Goal: Task Accomplishment & Management: Contribute content

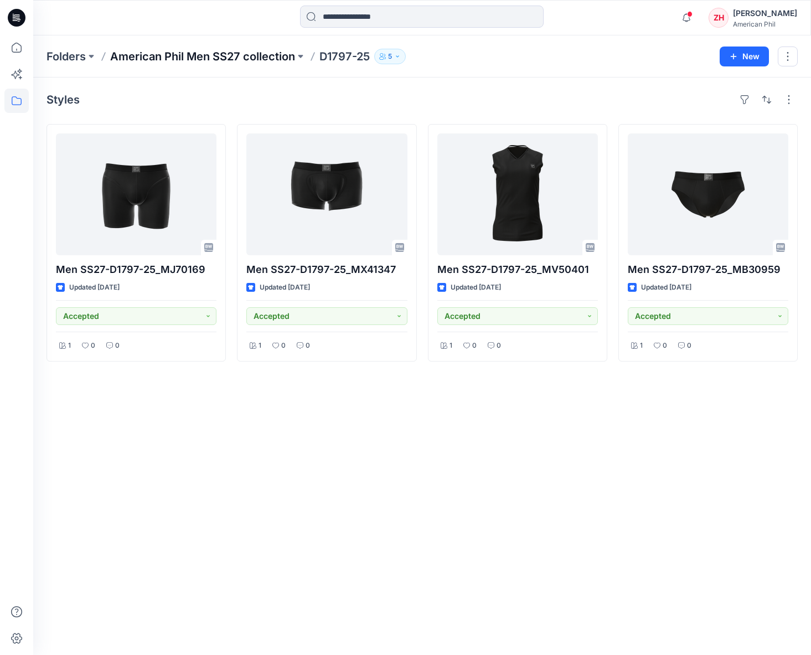
click at [256, 59] on p "American Phil Men SS27 collection" at bounding box center [202, 56] width 185 height 15
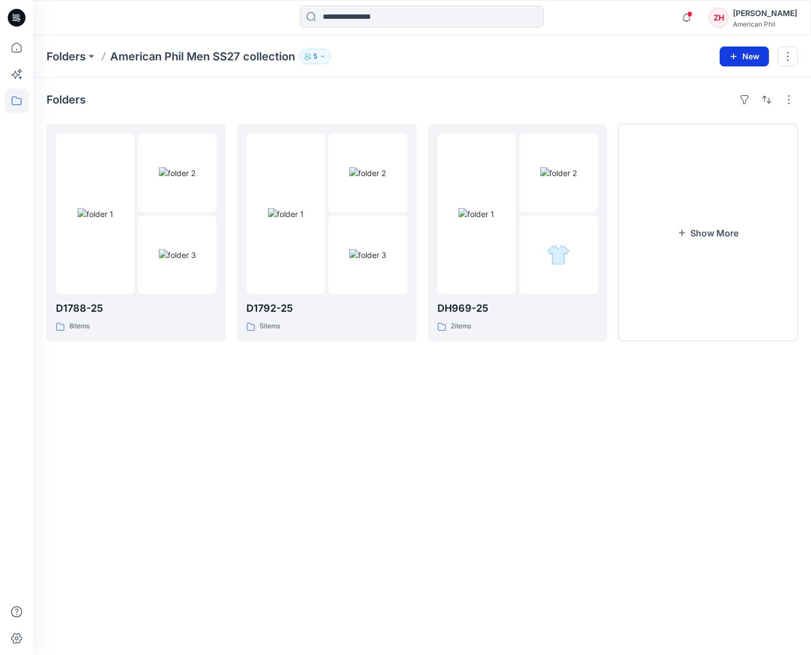
click at [745, 59] on button "New" at bounding box center [743, 56] width 49 height 20
click at [724, 108] on p "New Folder" at bounding box center [711, 106] width 41 height 12
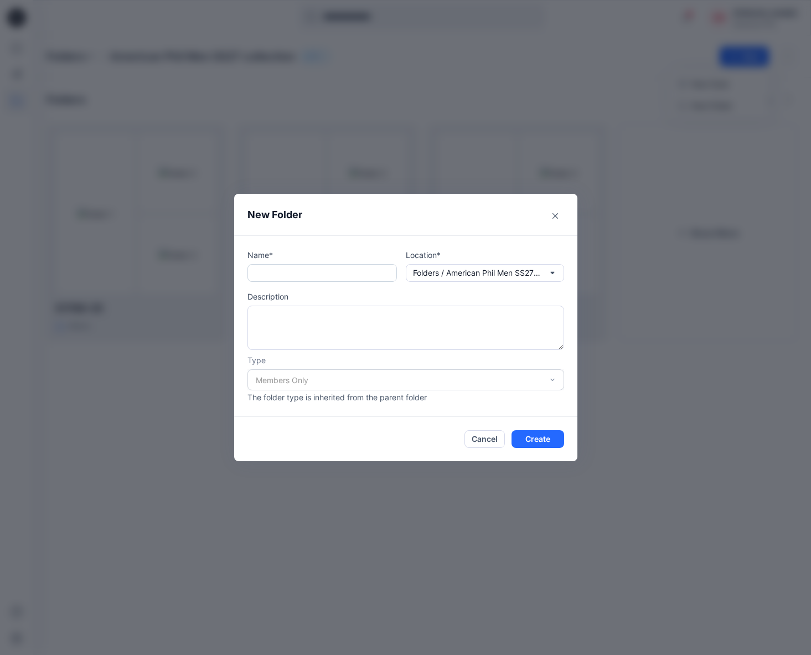
click at [349, 268] on input "text" at bounding box center [321, 273] width 149 height 18
type input "********"
click at [553, 438] on button "Create" at bounding box center [537, 439] width 53 height 18
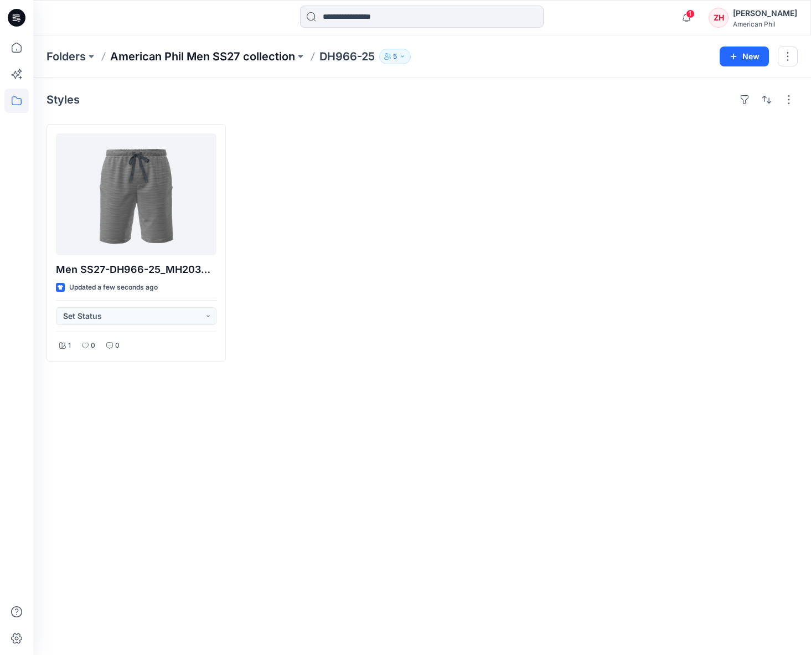
click at [245, 54] on p "American Phil Men SS27 collection" at bounding box center [202, 56] width 185 height 15
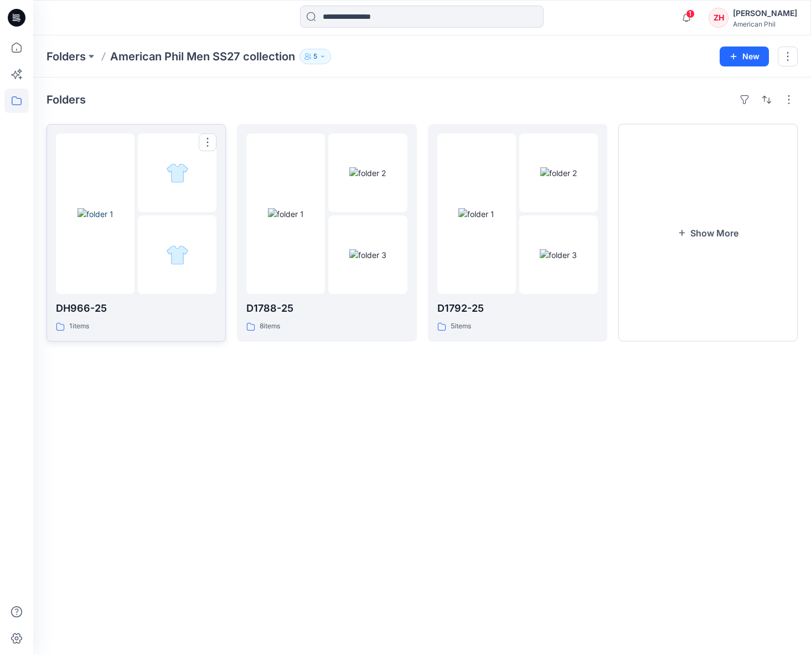
click at [125, 155] on div at bounding box center [95, 213] width 79 height 160
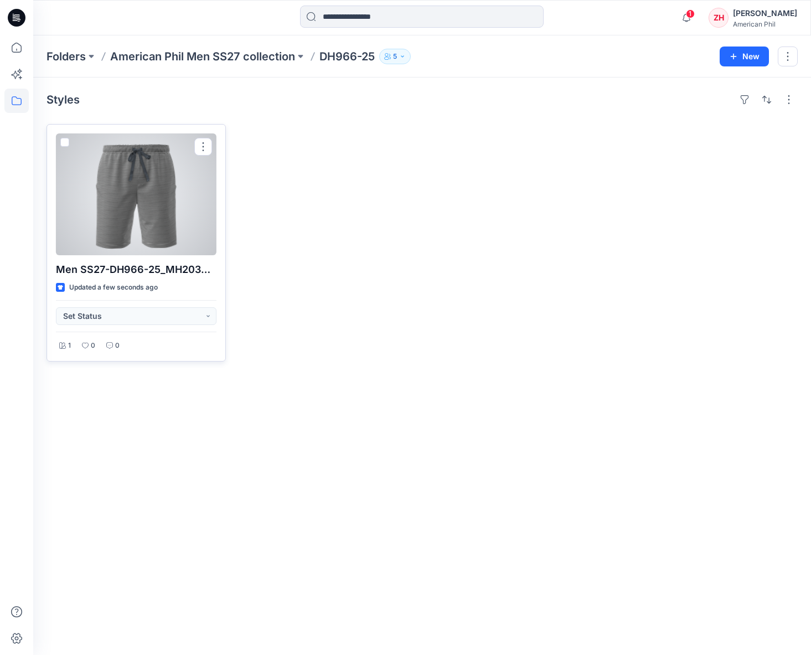
click at [185, 182] on div at bounding box center [136, 194] width 160 height 122
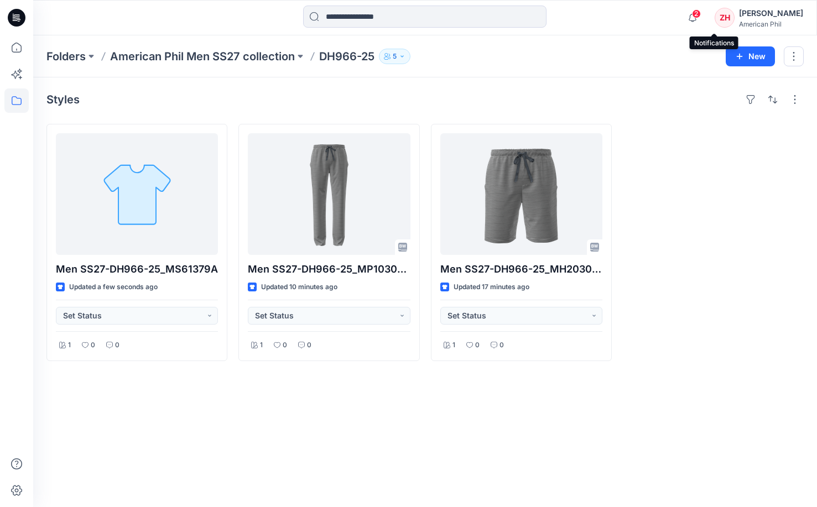
click at [701, 15] on span "2" at bounding box center [696, 13] width 9 height 9
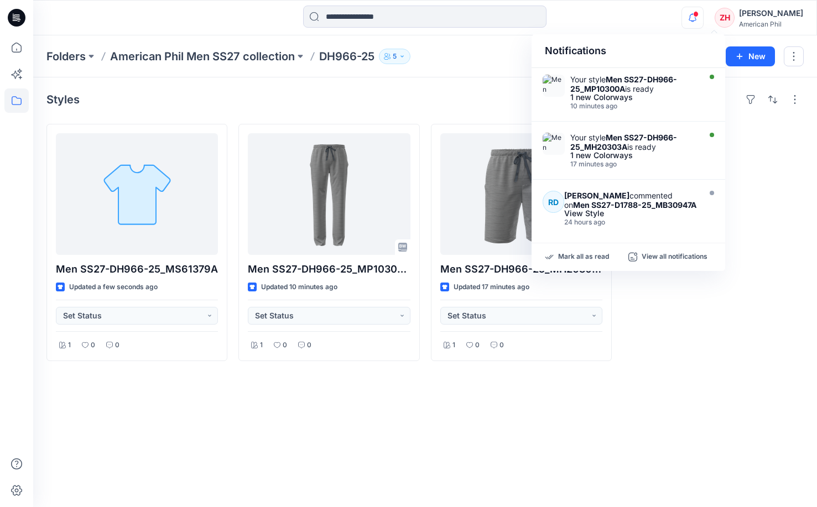
click at [482, 97] on div "Styles" at bounding box center [425, 100] width 758 height 18
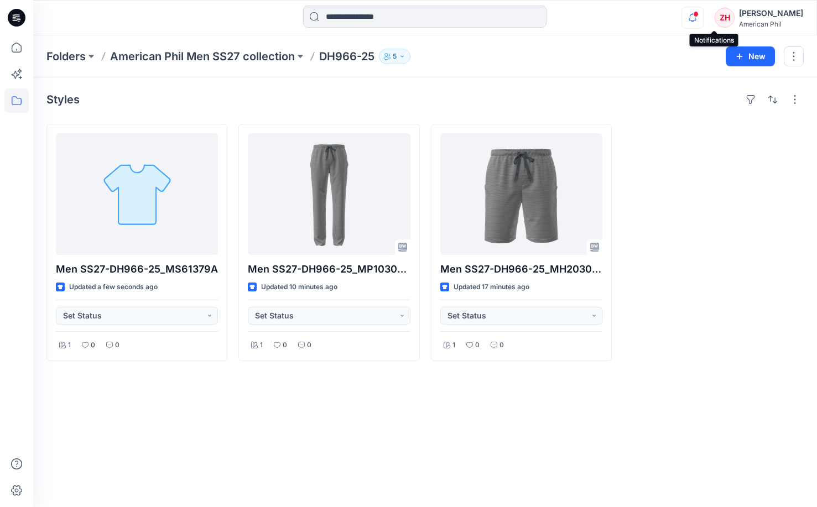
click at [697, 18] on icon "button" at bounding box center [693, 17] width 8 height 7
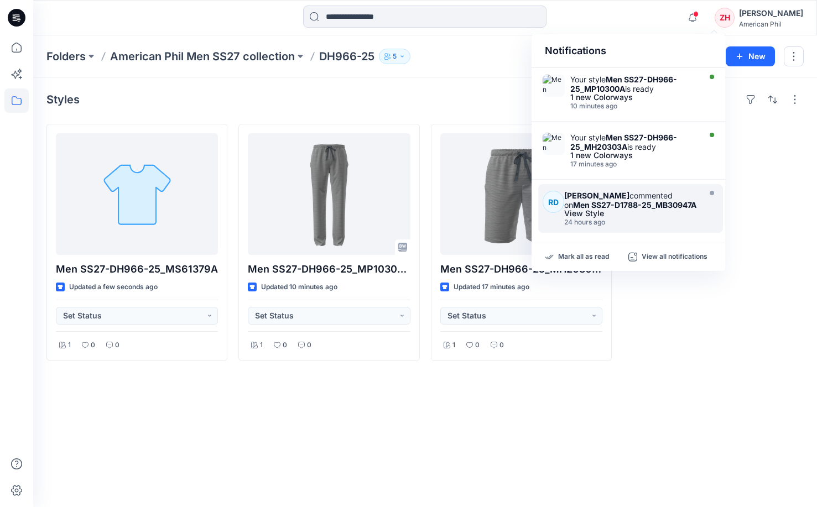
click at [654, 205] on strong "Men SS27-D1788-25_MB30947A" at bounding box center [634, 204] width 123 height 9
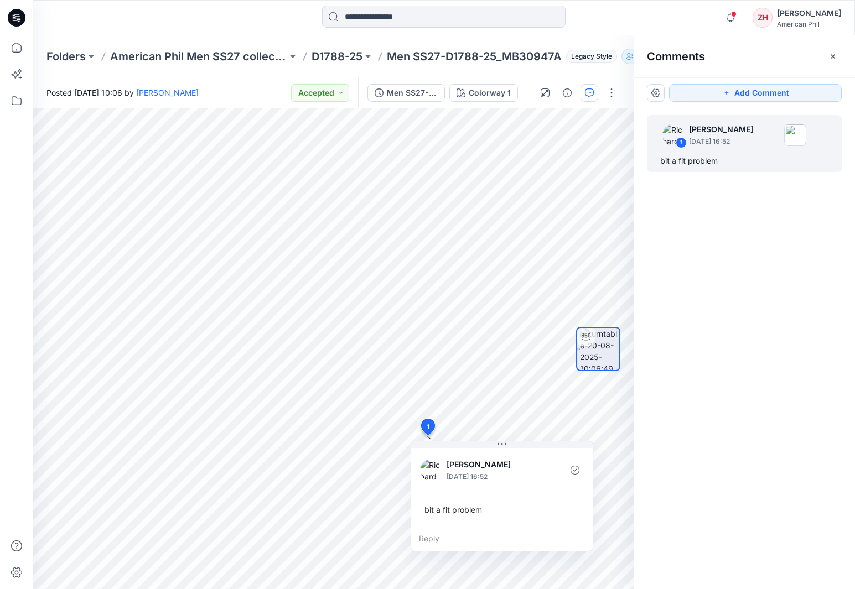
click at [614, 29] on div at bounding box center [443, 18] width 411 height 24
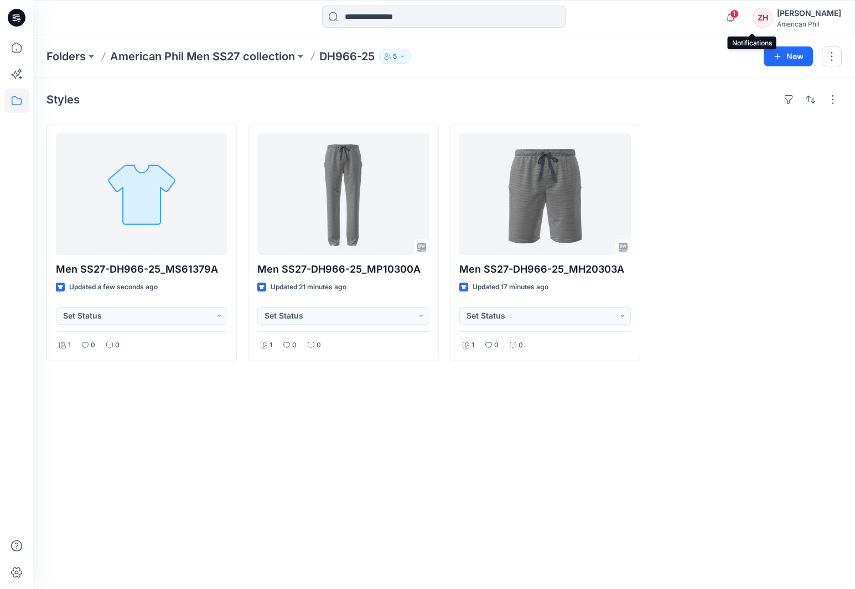
click at [739, 12] on span "1" at bounding box center [734, 13] width 9 height 9
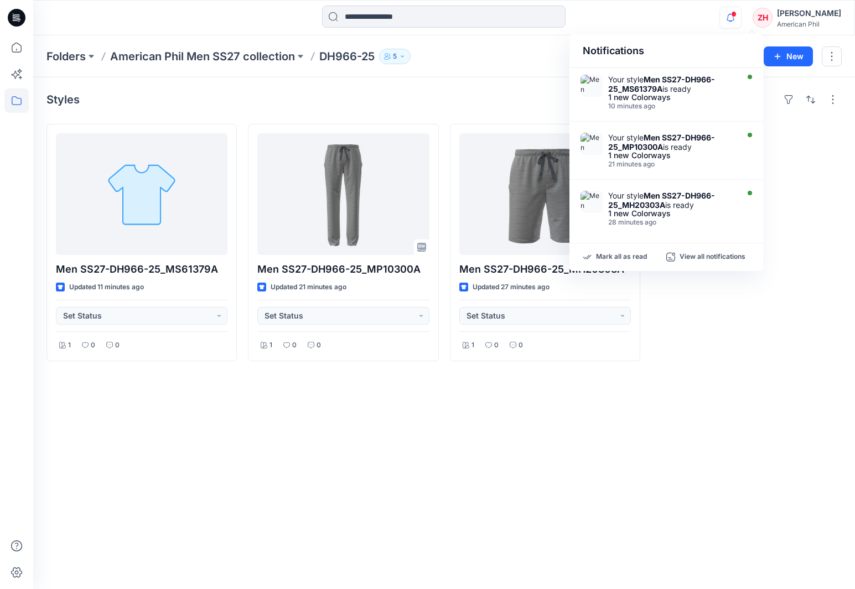
click at [667, 12] on div "Notifications Your style Men SS27-DH966-25_MS61379A is ready 1 new Colorways 10…" at bounding box center [443, 18] width 821 height 24
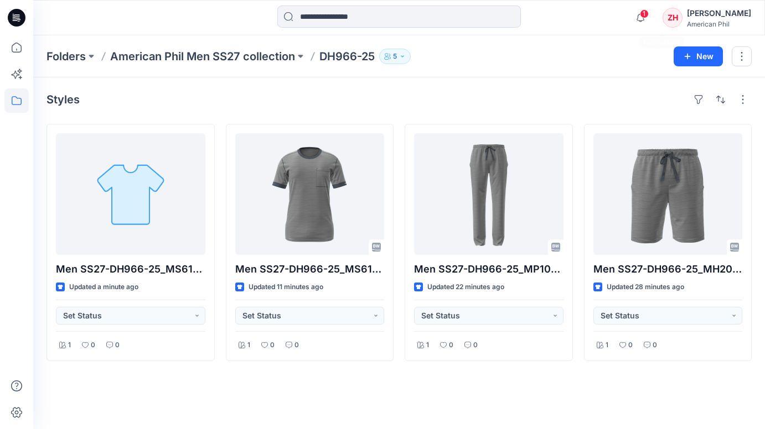
click at [649, 12] on span "1" at bounding box center [644, 13] width 9 height 9
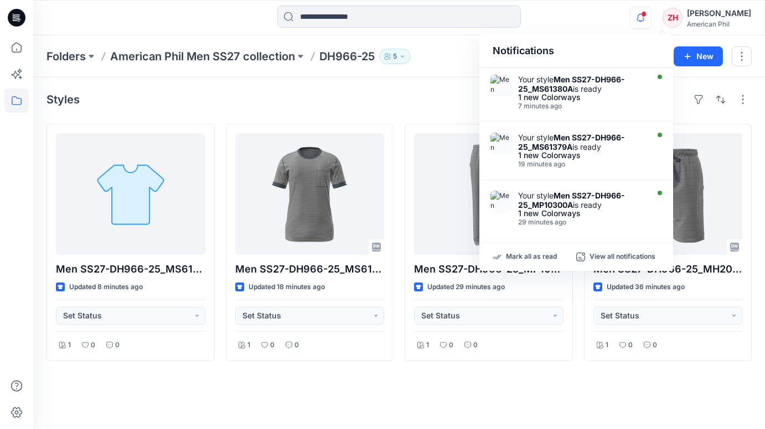
drag, startPoint x: 616, startPoint y: 14, endPoint x: 616, endPoint y: 1, distance: 13.3
click at [616, 15] on div "Notifications Your style Men SS27-DH966-25_MS61380A is ready 1 new Colorways 7 …" at bounding box center [398, 18] width 731 height 24
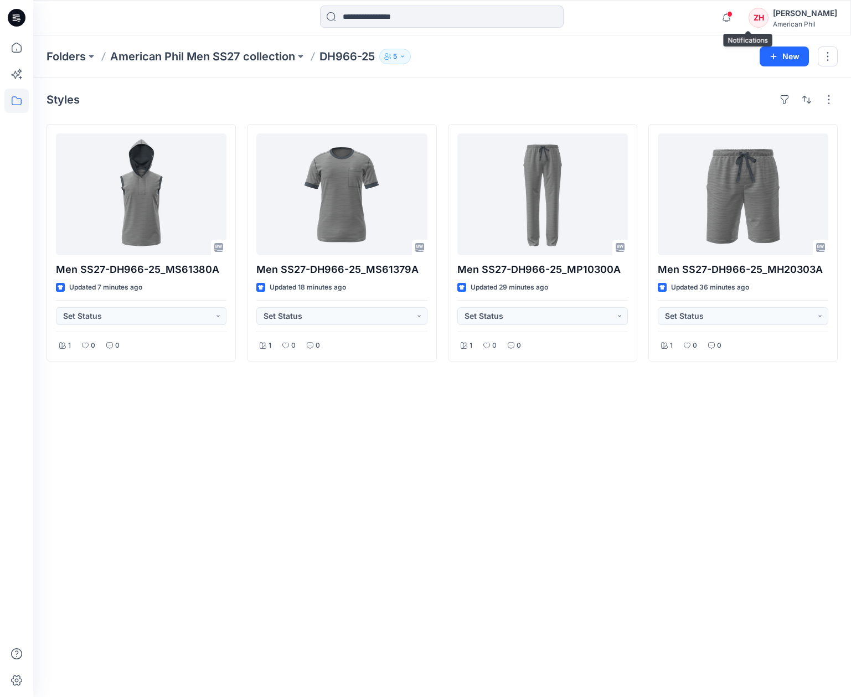
click at [732, 16] on span at bounding box center [730, 14] width 6 height 6
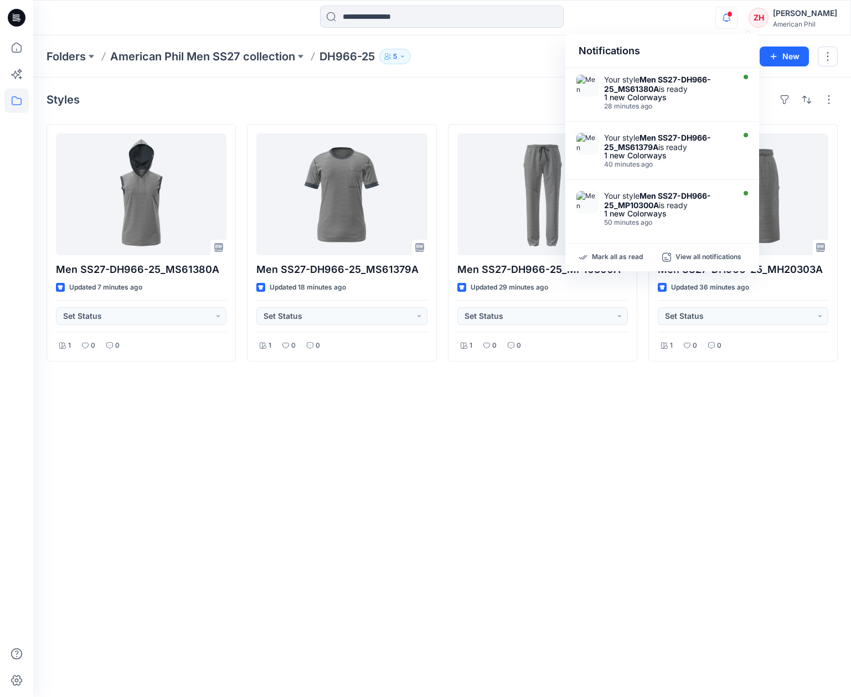
click at [706, 18] on div "Notifications Your style Men SS27-DH966-25_MS61380A is ready 1 new Colorways 28…" at bounding box center [441, 18] width 817 height 24
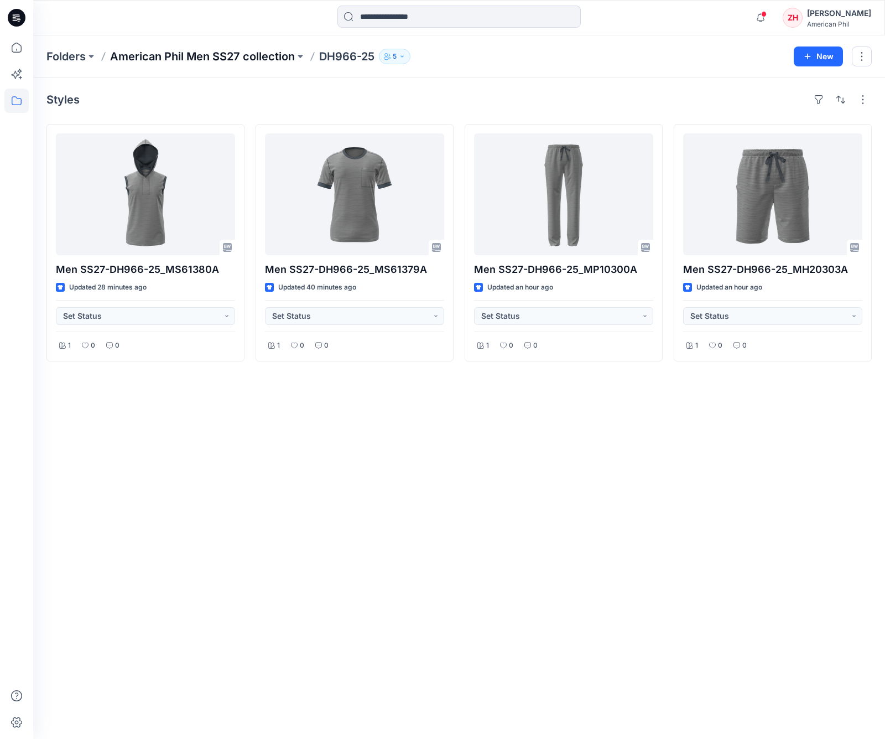
click at [242, 54] on p "American Phil Men SS27 collection" at bounding box center [202, 56] width 185 height 15
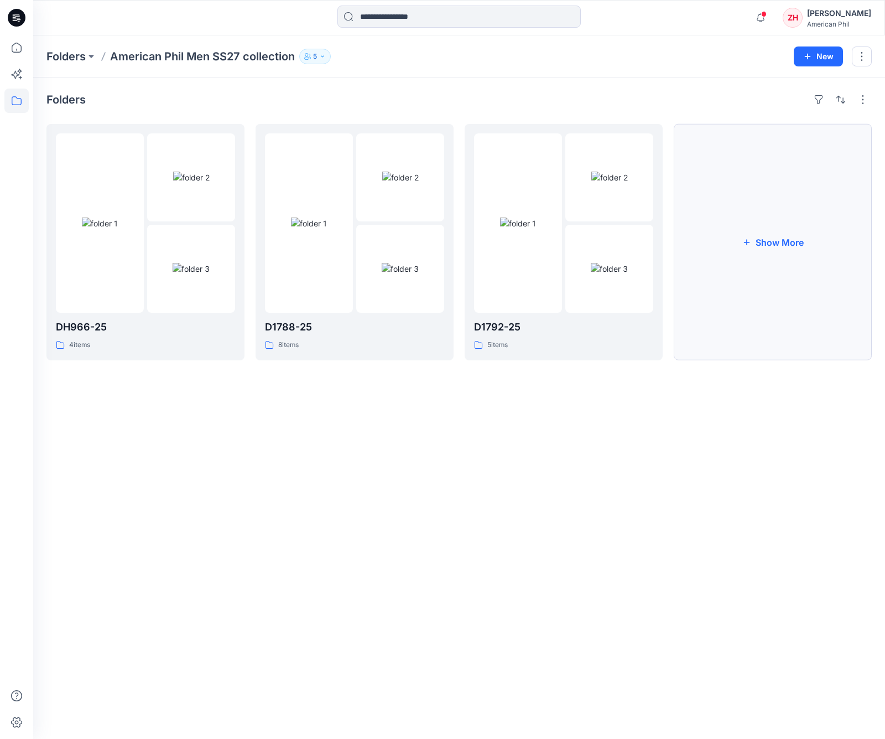
click at [738, 234] on button "Show More" at bounding box center [773, 242] width 198 height 236
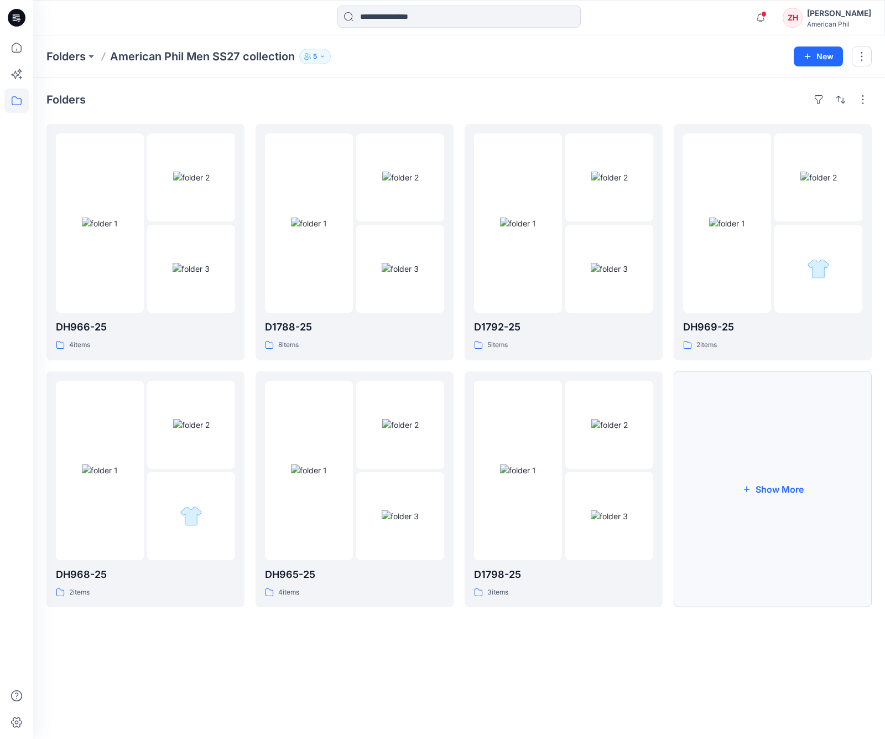
click at [846, 479] on button "Show More" at bounding box center [773, 489] width 198 height 236
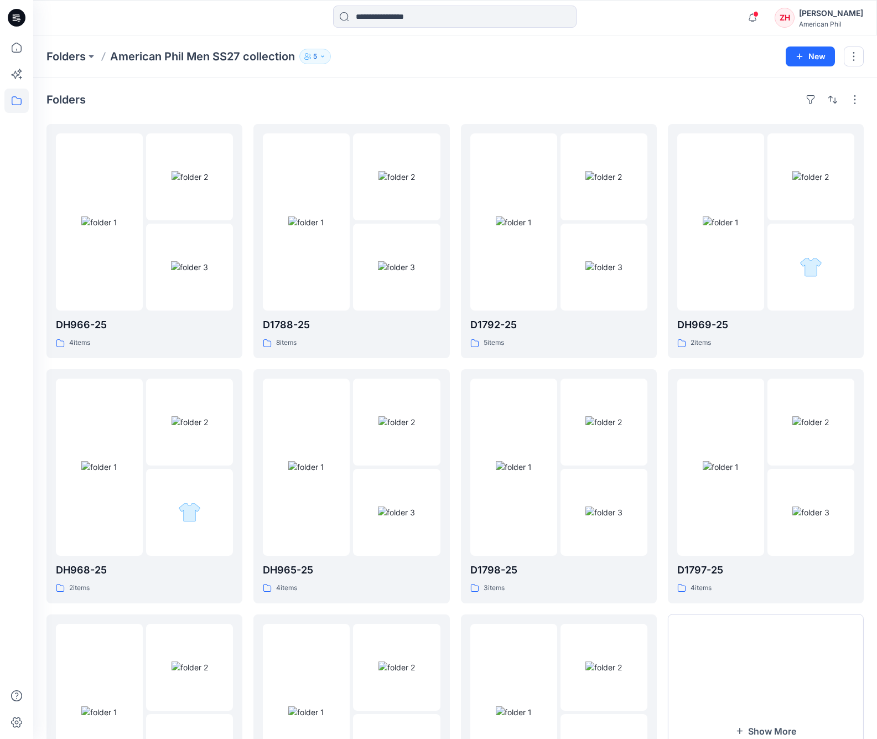
scroll to position [138, 0]
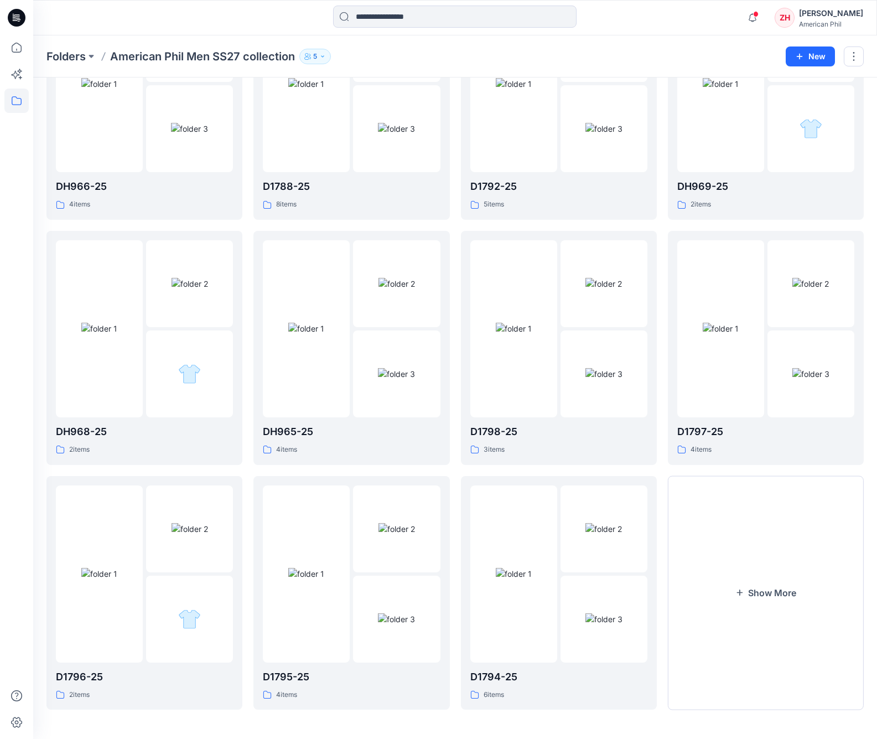
click at [700, 45] on div "Folders American Phil Men SS27 collection 5 New" at bounding box center [455, 56] width 844 height 42
click at [776, 564] on button "Show More" at bounding box center [766, 593] width 196 height 234
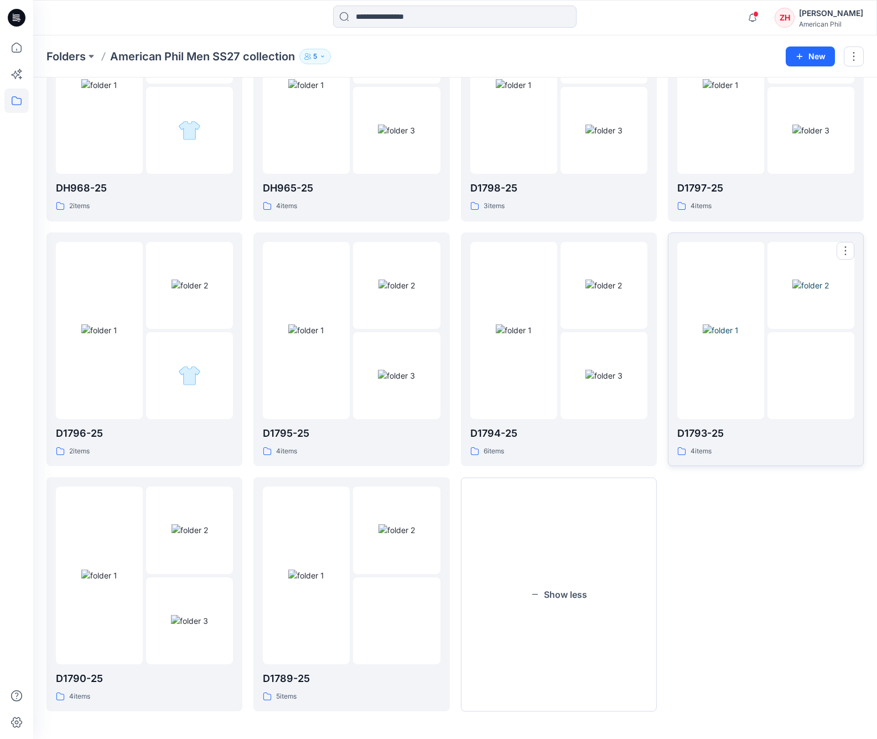
scroll to position [0, 0]
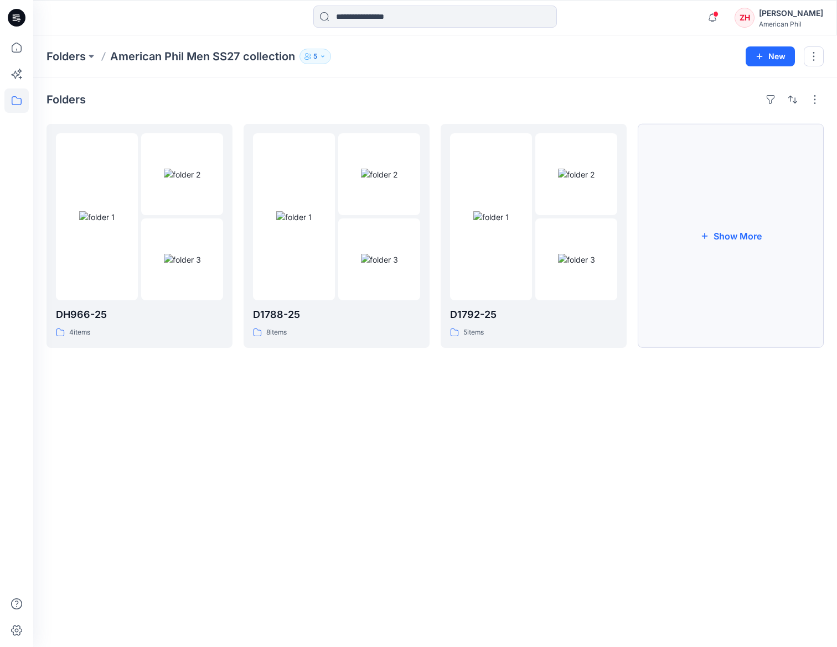
click at [595, 222] on button "Show More" at bounding box center [730, 236] width 186 height 224
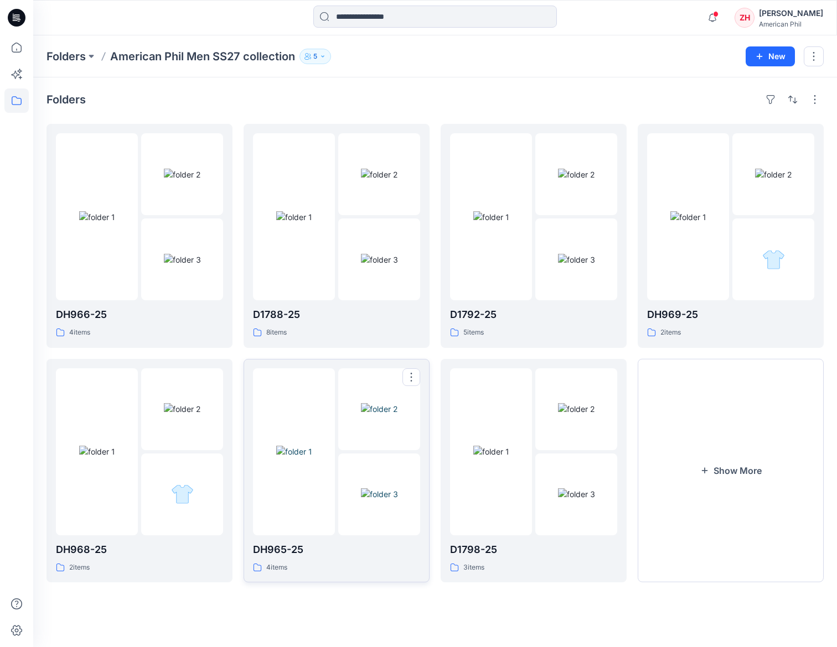
click at [312, 299] on img at bounding box center [294, 452] width 36 height 12
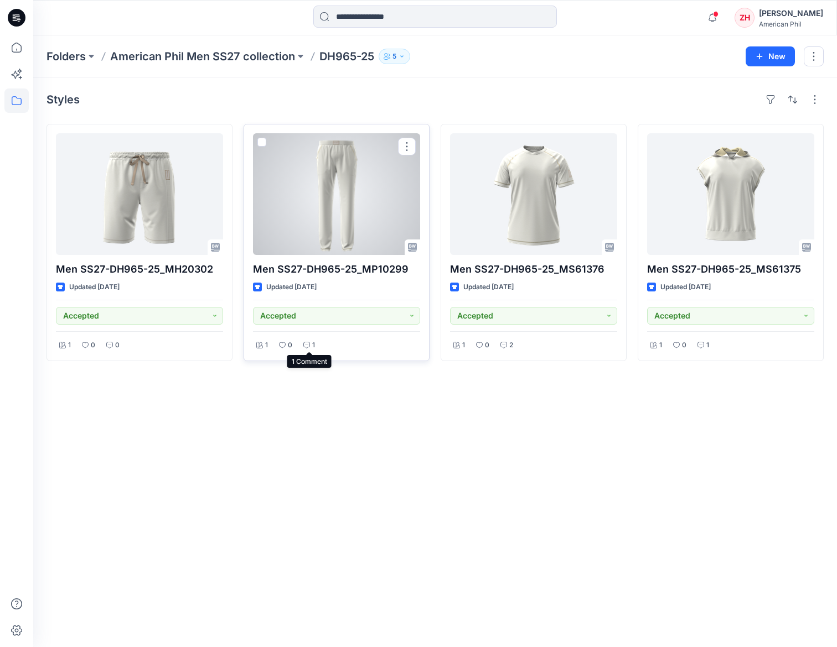
click at [311, 299] on div "1" at bounding box center [309, 346] width 18 height 14
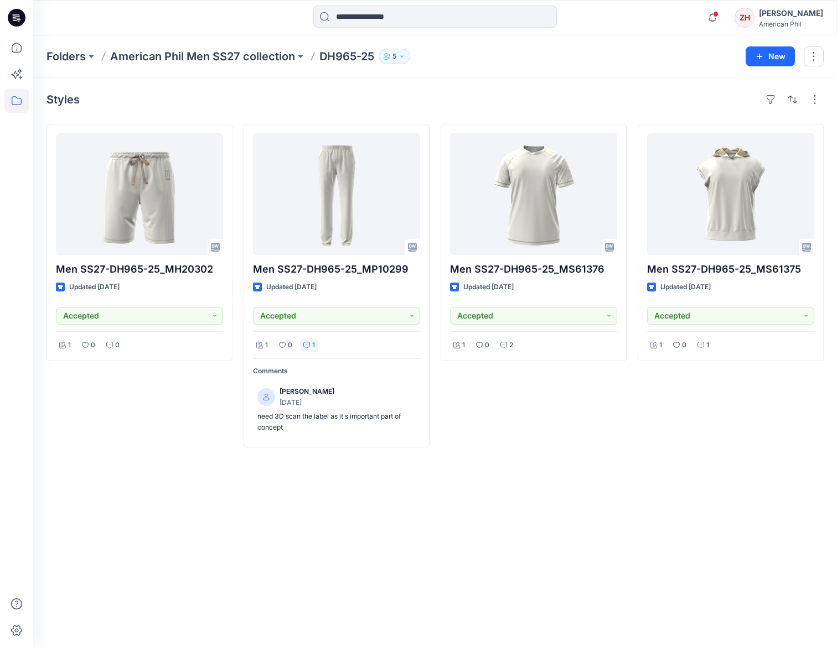
drag, startPoint x: 692, startPoint y: 439, endPoint x: 727, endPoint y: 378, distance: 69.7
click at [595, 299] on div "Men SS27-DH965-25_MS61375 Updated 8 days ago Accepted 1 0 1" at bounding box center [730, 286] width 186 height 324
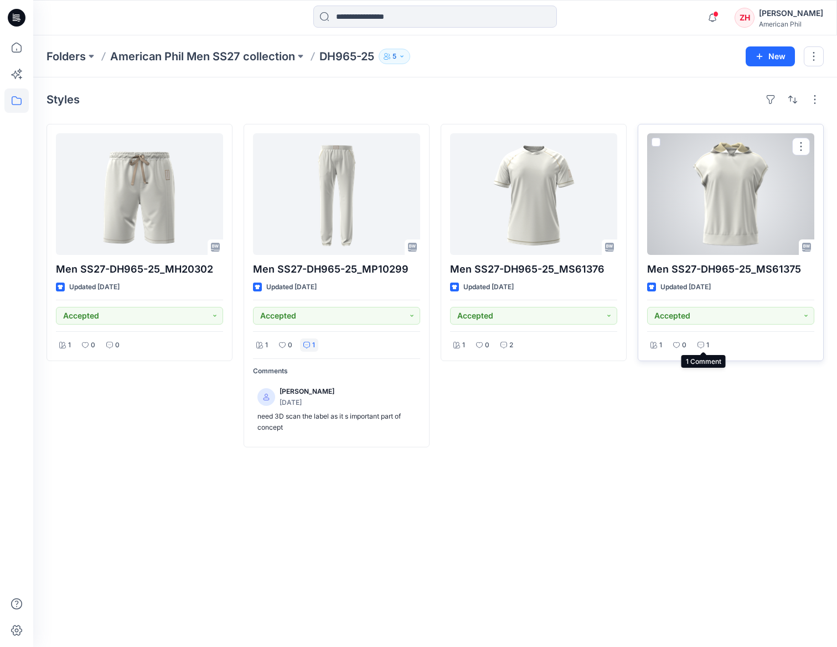
click at [595, 299] on icon at bounding box center [700, 345] width 7 height 7
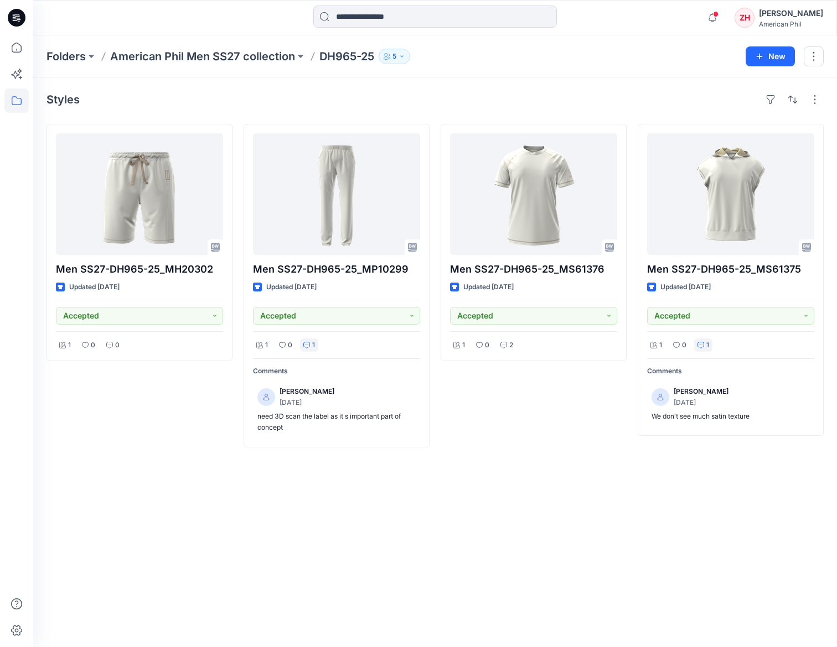
click at [592, 299] on div "Men SS27-DH965-25_MS61376 Updated 8 days ago Accepted 1 0 2" at bounding box center [533, 286] width 186 height 324
click at [595, 11] on span "1" at bounding box center [716, 13] width 9 height 9
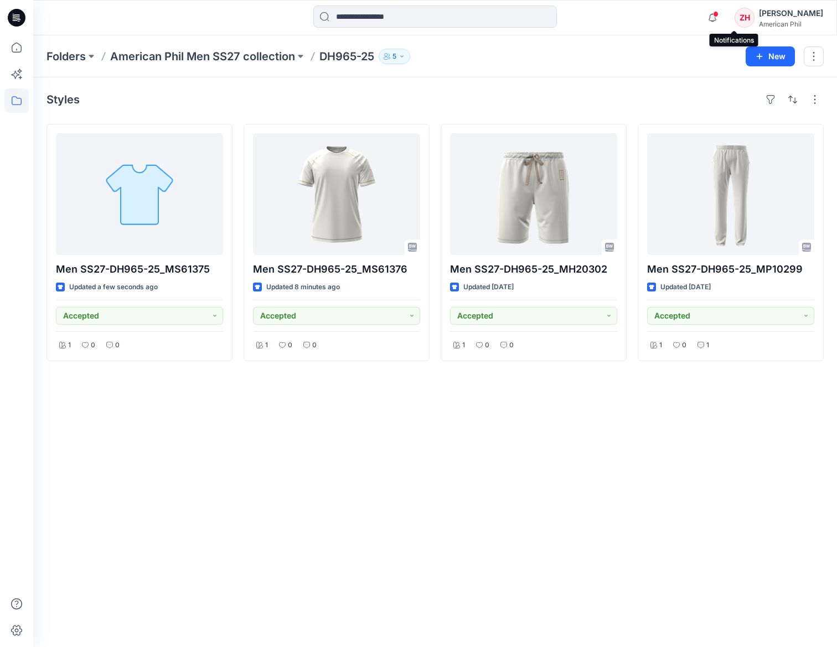
click at [718, 15] on span at bounding box center [716, 14] width 6 height 6
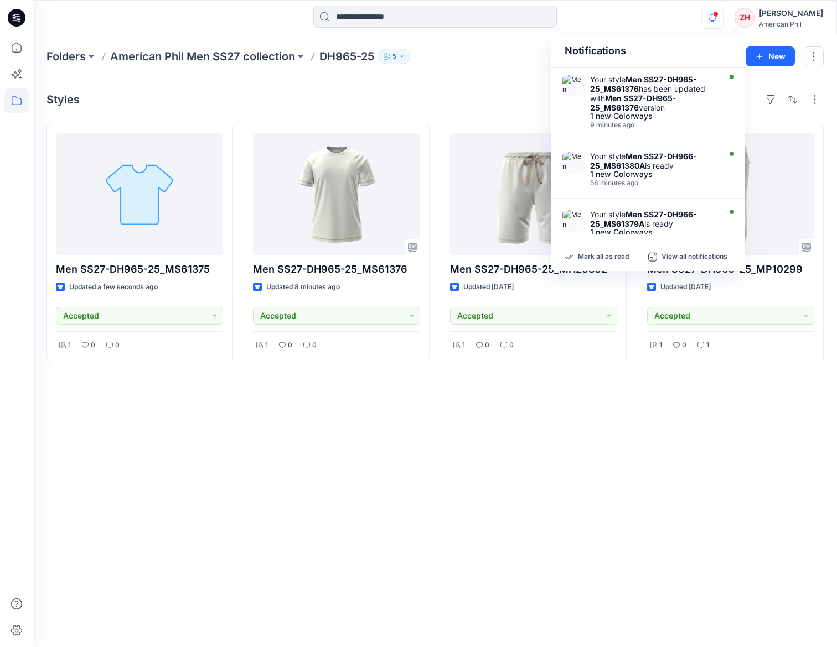
click at [667, 32] on div "Notifications Your style Men SS27-DH965-25_MS61376 has been updated with Men SS…" at bounding box center [434, 17] width 803 height 35
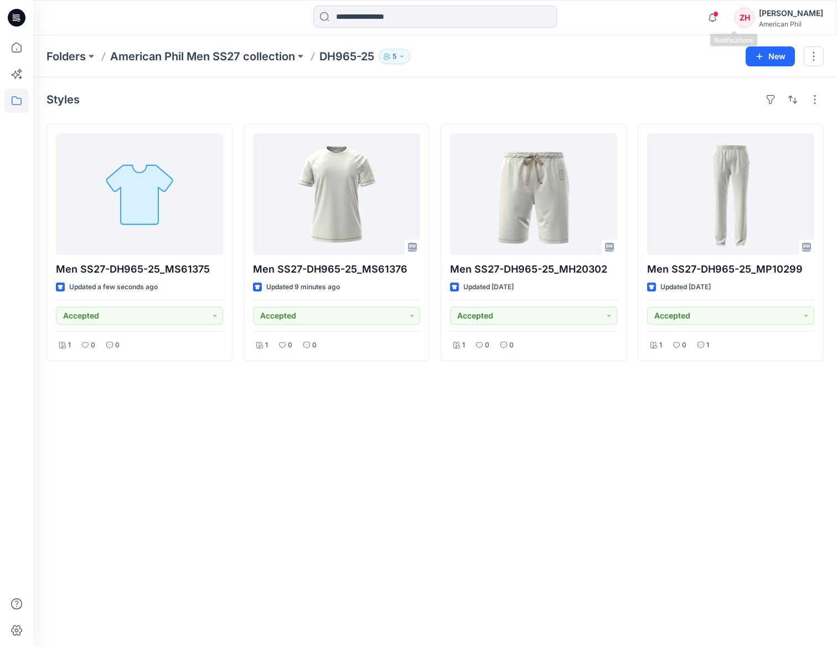
click at [718, 14] on span at bounding box center [716, 14] width 6 height 6
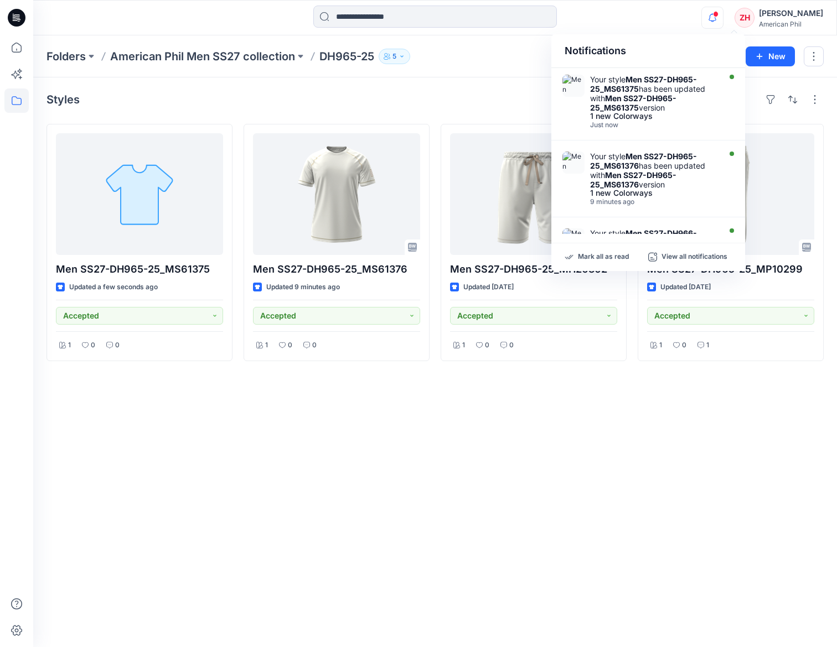
click at [692, 15] on div "Notifications Your style Men SS27-DH965-25_MS61375 has been updated with Men SS…" at bounding box center [434, 18] width 803 height 24
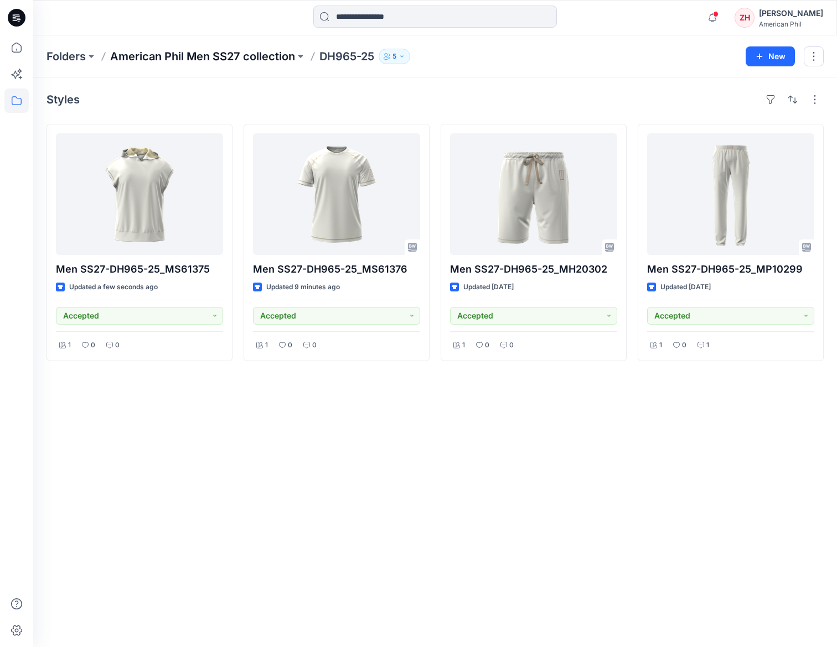
click at [273, 58] on p "American Phil Men SS27 collection" at bounding box center [202, 56] width 185 height 15
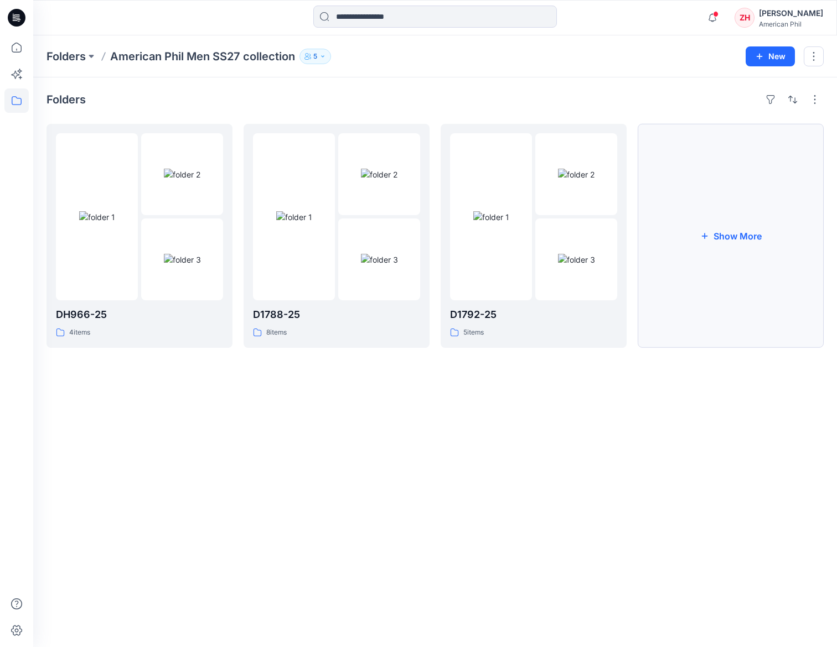
click at [747, 249] on button "Show More" at bounding box center [730, 236] width 186 height 224
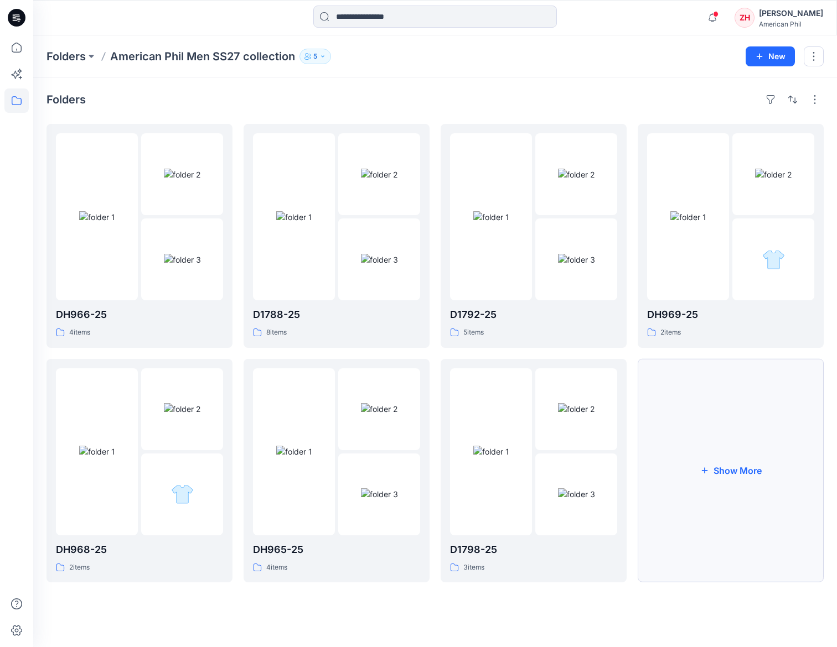
click at [758, 431] on button "Show More" at bounding box center [730, 471] width 186 height 224
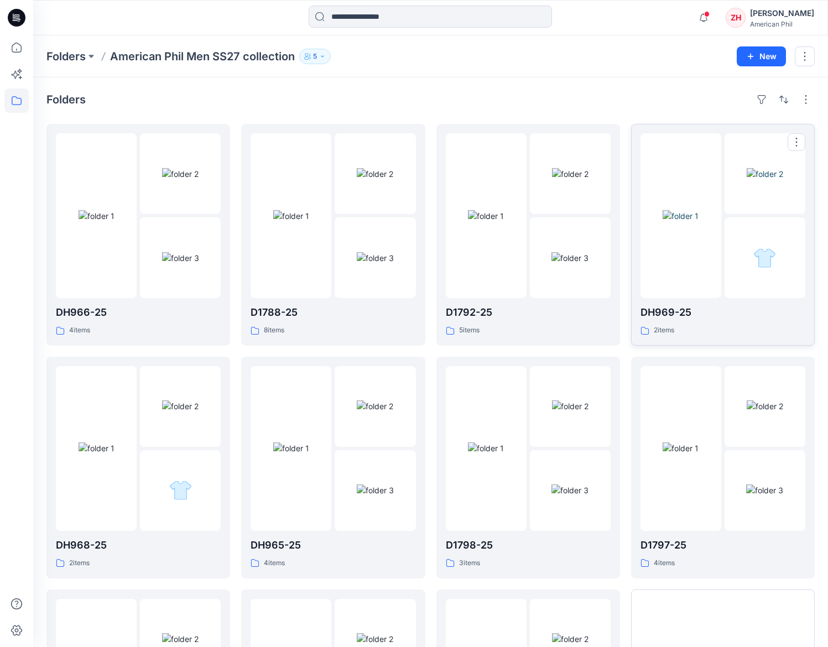
scroll to position [193, 0]
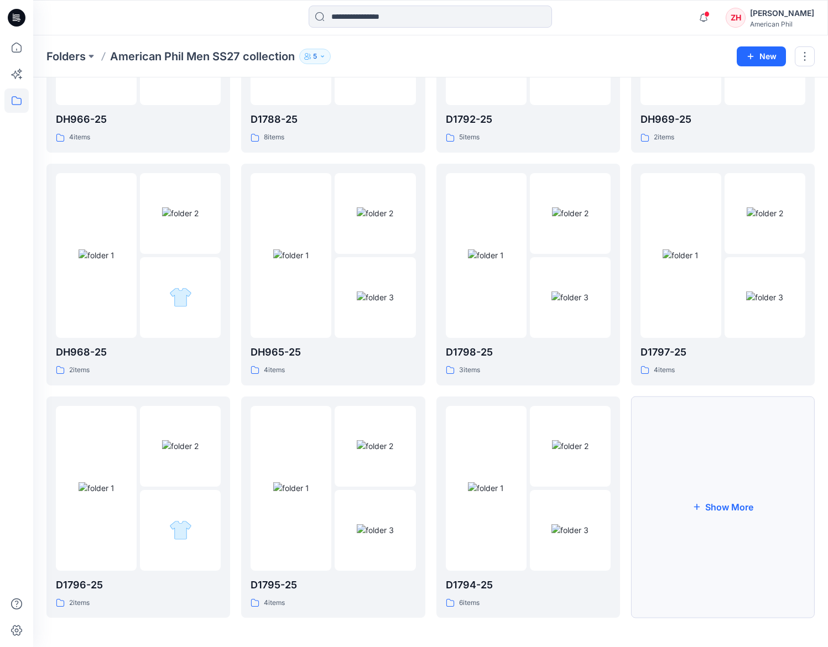
click at [722, 482] on button "Show More" at bounding box center [723, 508] width 184 height 222
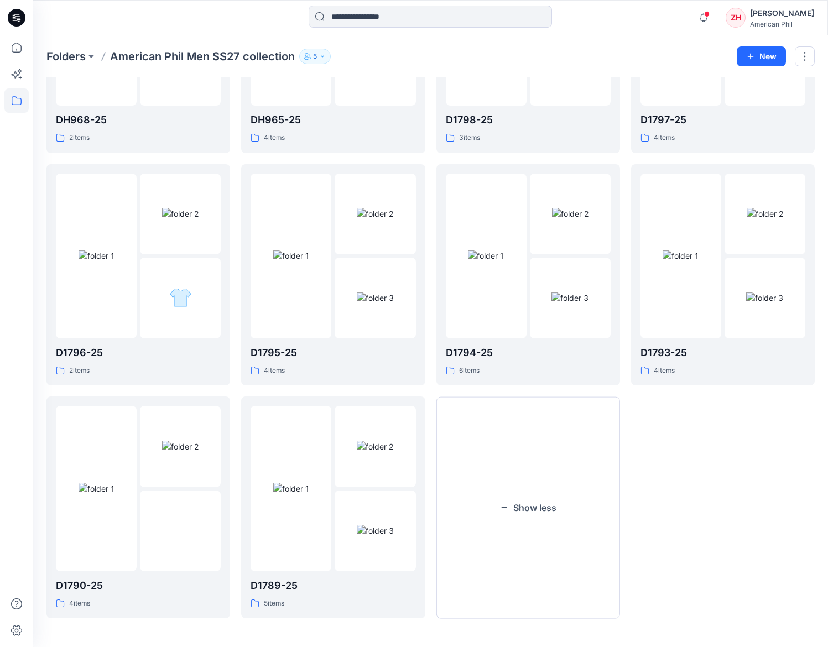
scroll to position [35, 0]
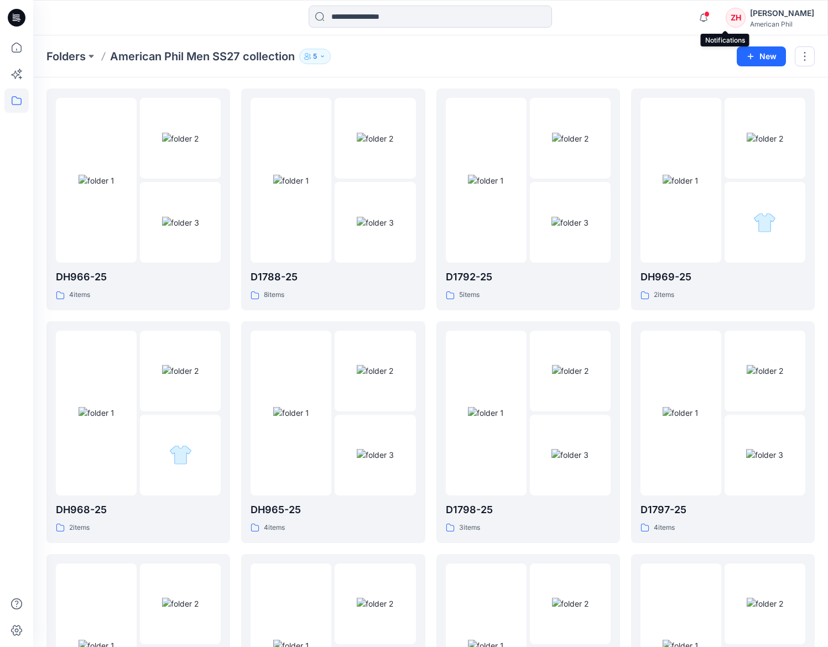
click at [710, 15] on span at bounding box center [707, 14] width 6 height 6
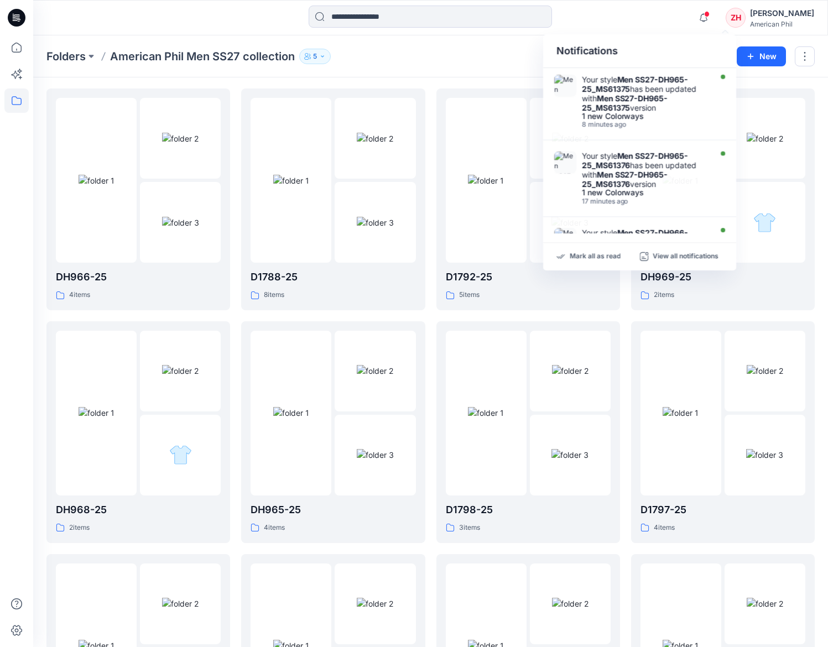
drag, startPoint x: 689, startPoint y: 15, endPoint x: 695, endPoint y: 10, distance: 7.8
click at [689, 15] on div "Notifications Your style Men SS27-DH965-25_MS61375 has been updated with Men SS…" at bounding box center [430, 18] width 795 height 24
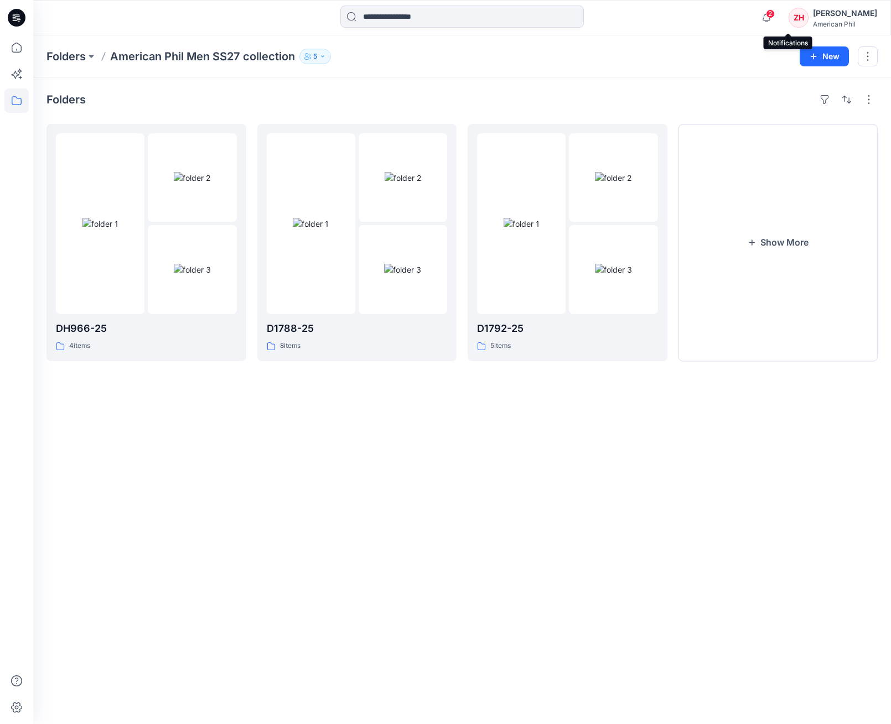
click at [775, 14] on span "2" at bounding box center [770, 13] width 9 height 9
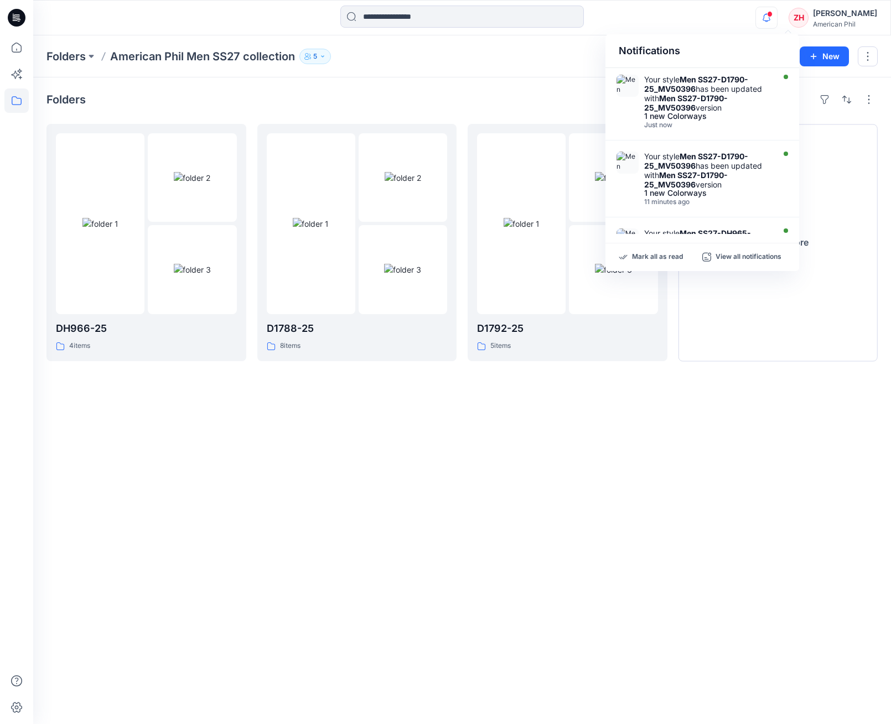
click at [692, 12] on div "Notifications Your style Men SS27-D1790-25_MV50396 has been updated with Men SS…" at bounding box center [461, 18] width 857 height 24
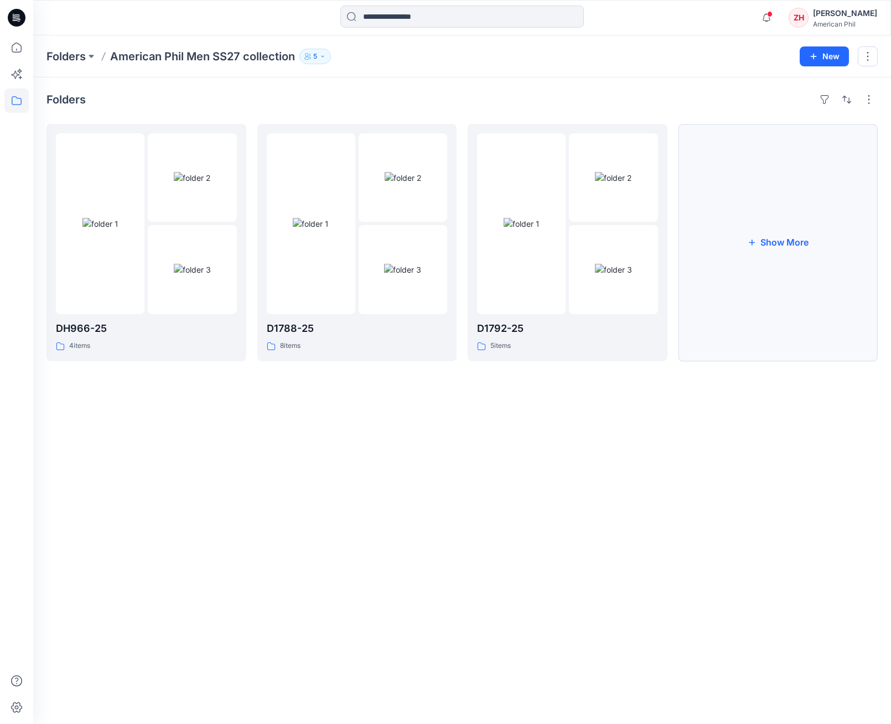
click at [793, 216] on button "Show More" at bounding box center [778, 242] width 200 height 237
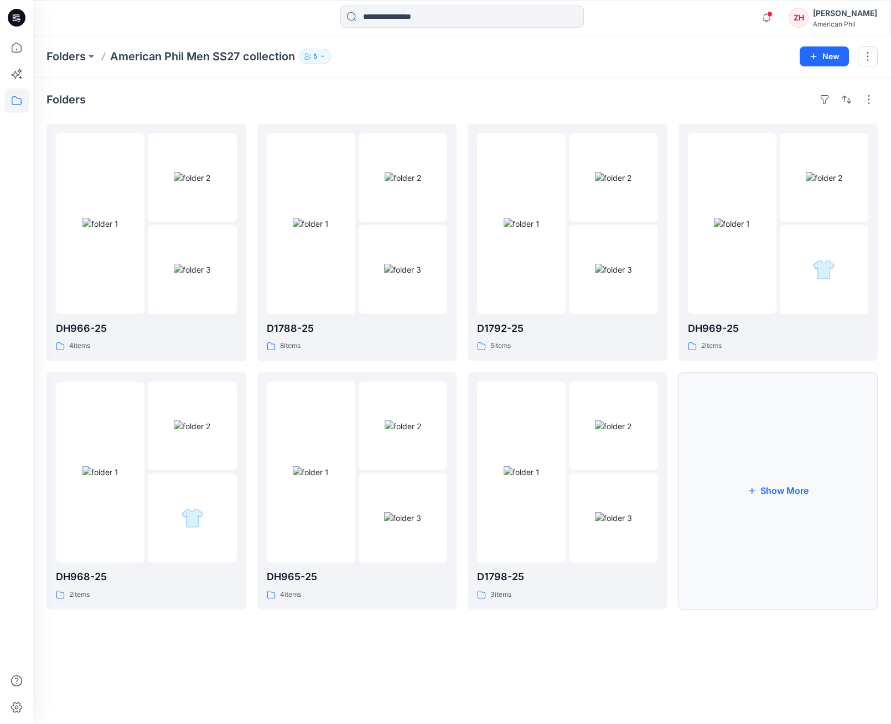
click at [821, 444] on button "Show More" at bounding box center [778, 490] width 200 height 237
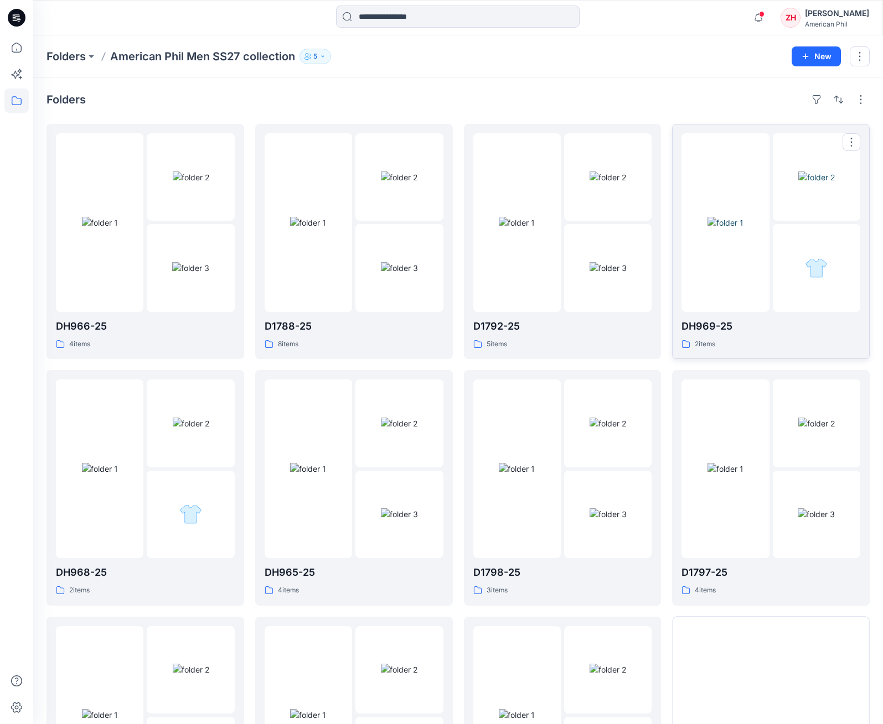
scroll to position [157, 0]
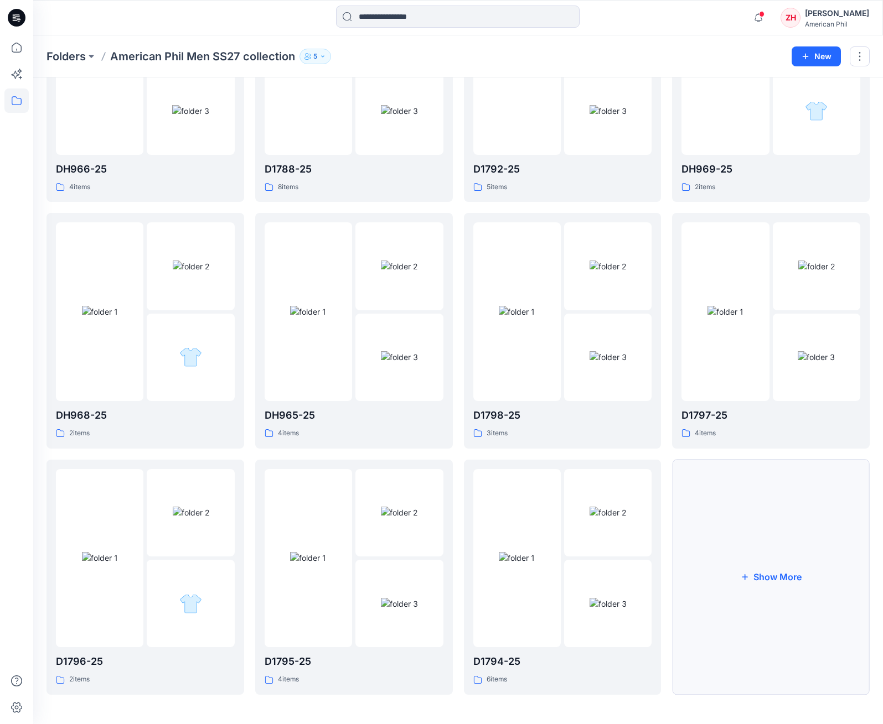
click at [812, 531] on button "Show More" at bounding box center [771, 577] width 198 height 235
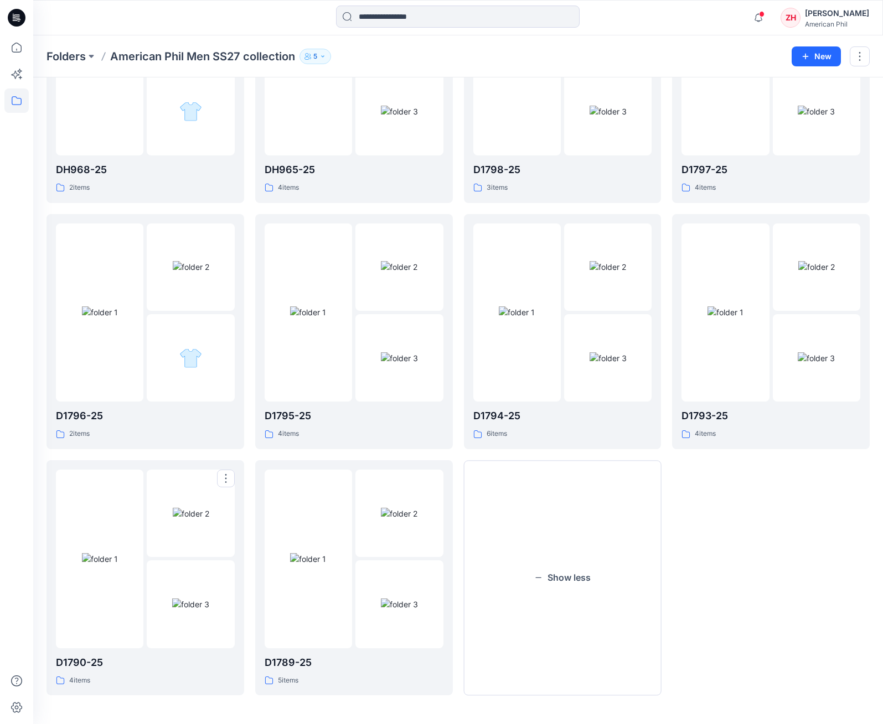
click at [118, 553] on img at bounding box center [100, 559] width 36 height 12
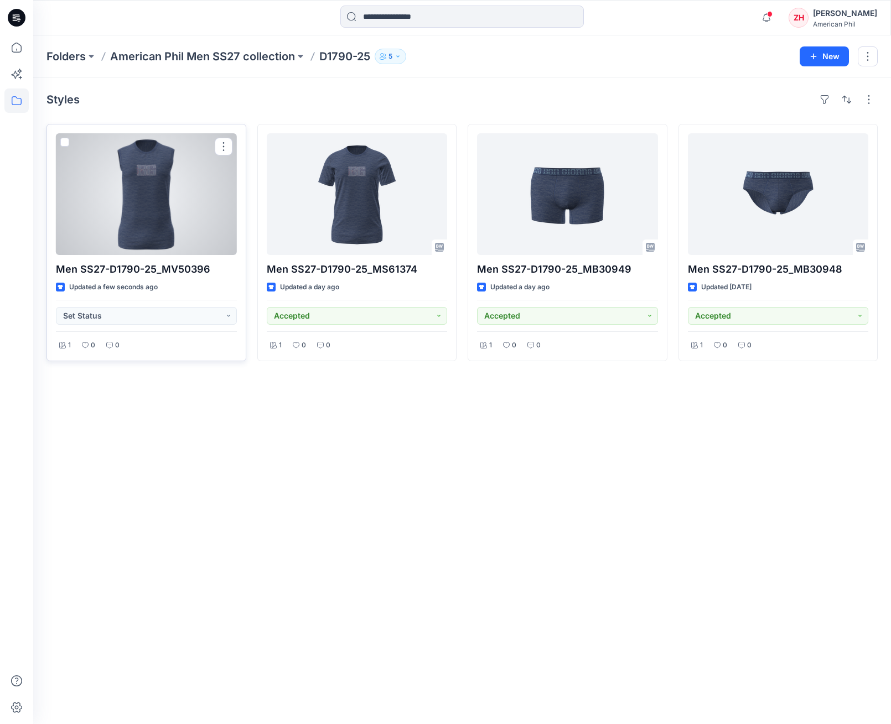
click at [204, 201] on div at bounding box center [146, 194] width 181 height 122
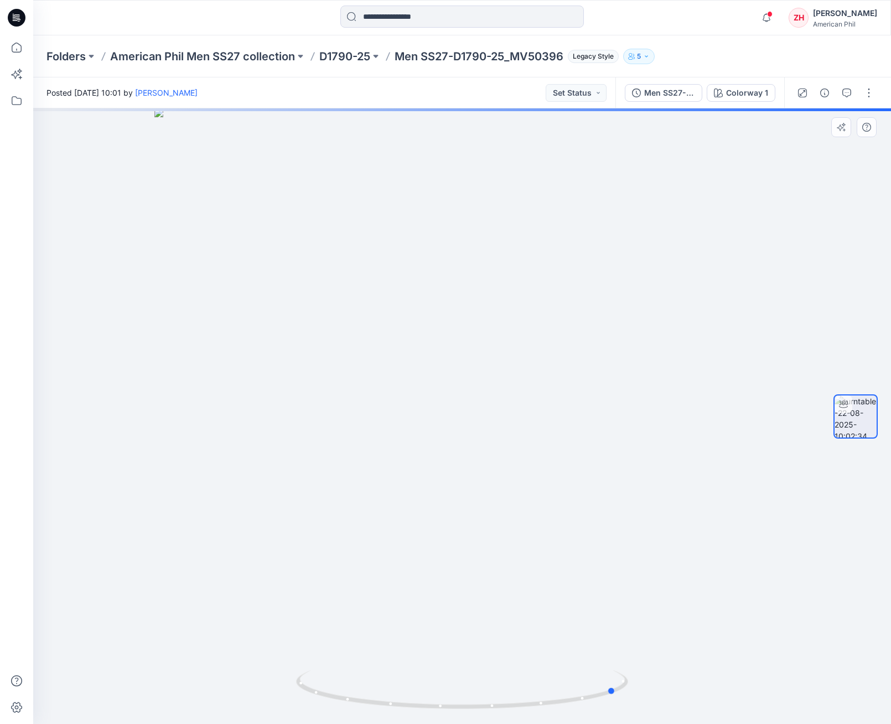
drag, startPoint x: 626, startPoint y: 390, endPoint x: 355, endPoint y: 232, distance: 313.4
click at [532, 389] on div at bounding box center [462, 416] width 858 height 616
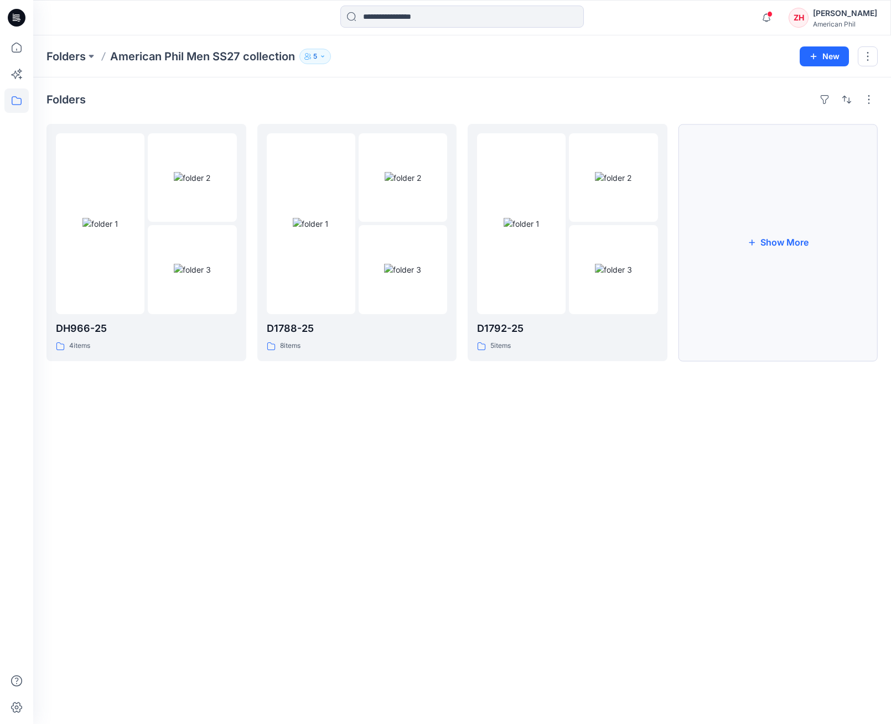
click at [775, 238] on button "Show More" at bounding box center [778, 242] width 200 height 237
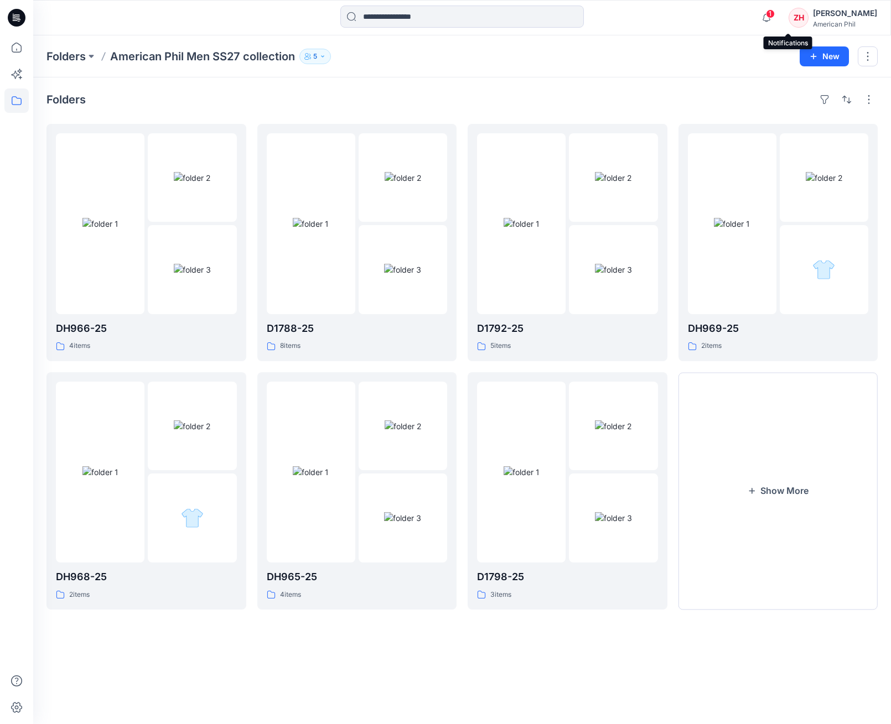
click at [777, 14] on icon "button" at bounding box center [766, 18] width 21 height 22
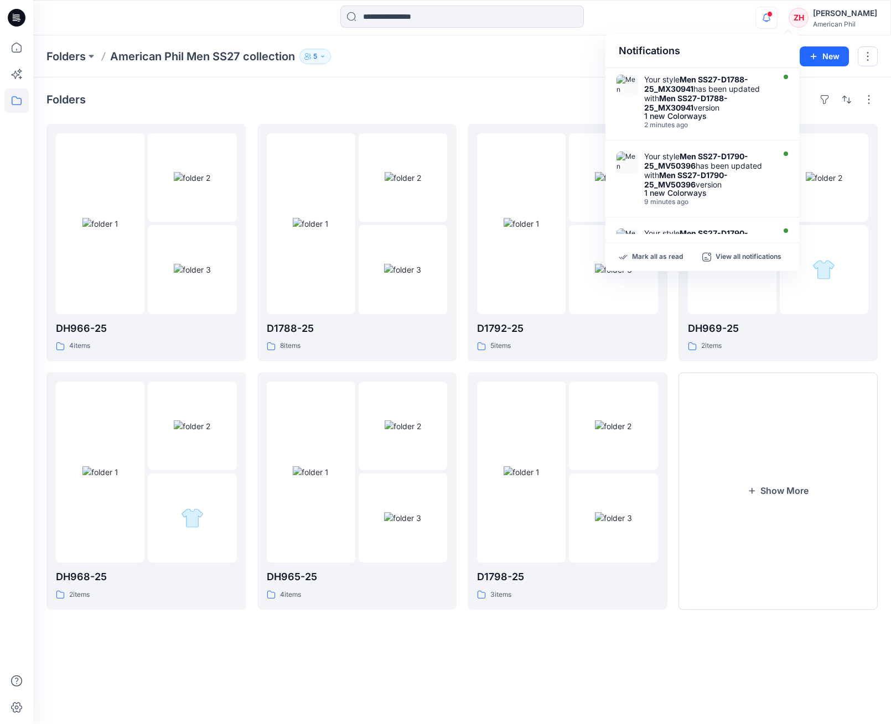
drag, startPoint x: 679, startPoint y: 16, endPoint x: 661, endPoint y: 2, distance: 23.2
click at [679, 15] on div "Notifications Your style Men SS27-D1788-25_MX30941 has been updated with Men SS…" at bounding box center [461, 18] width 857 height 24
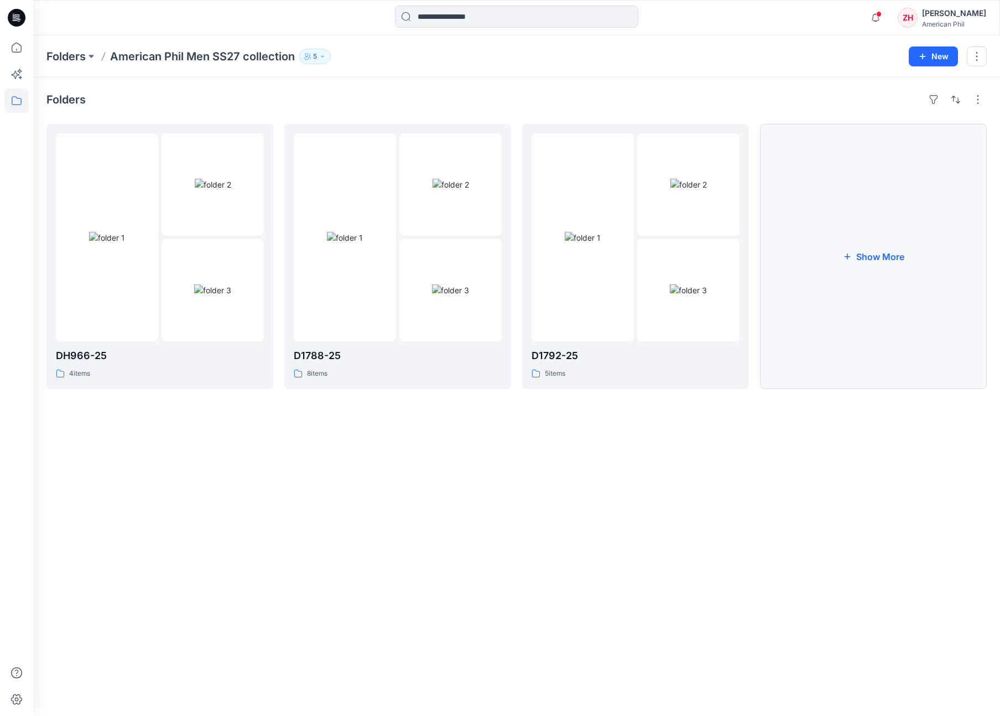
click at [810, 200] on button "Show More" at bounding box center [873, 256] width 227 height 265
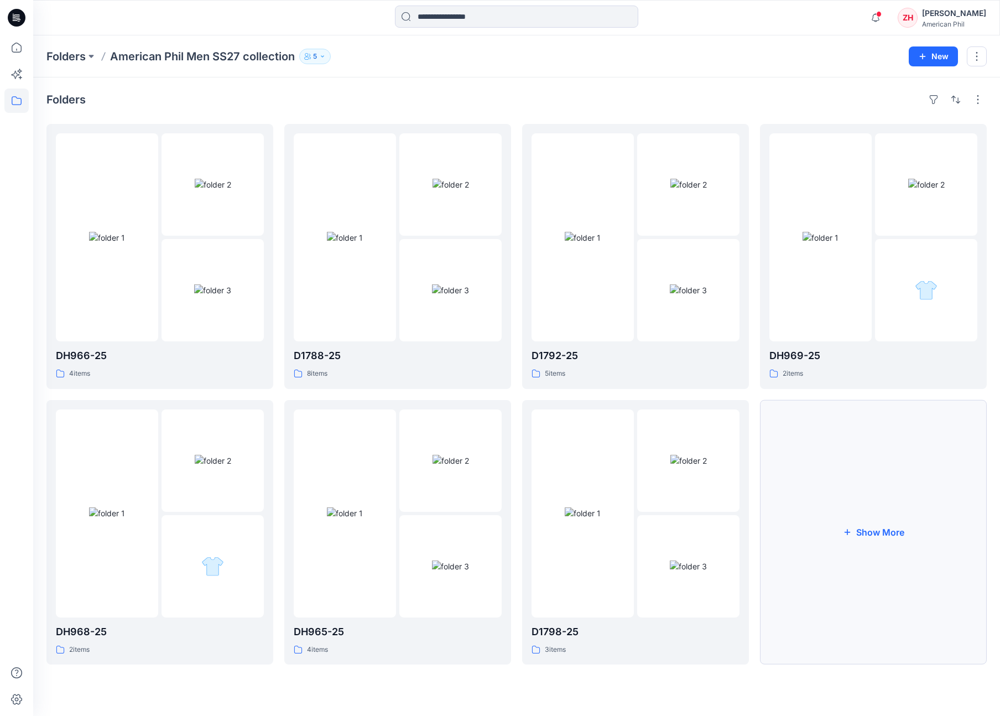
click at [890, 520] on button "Show More" at bounding box center [873, 532] width 227 height 265
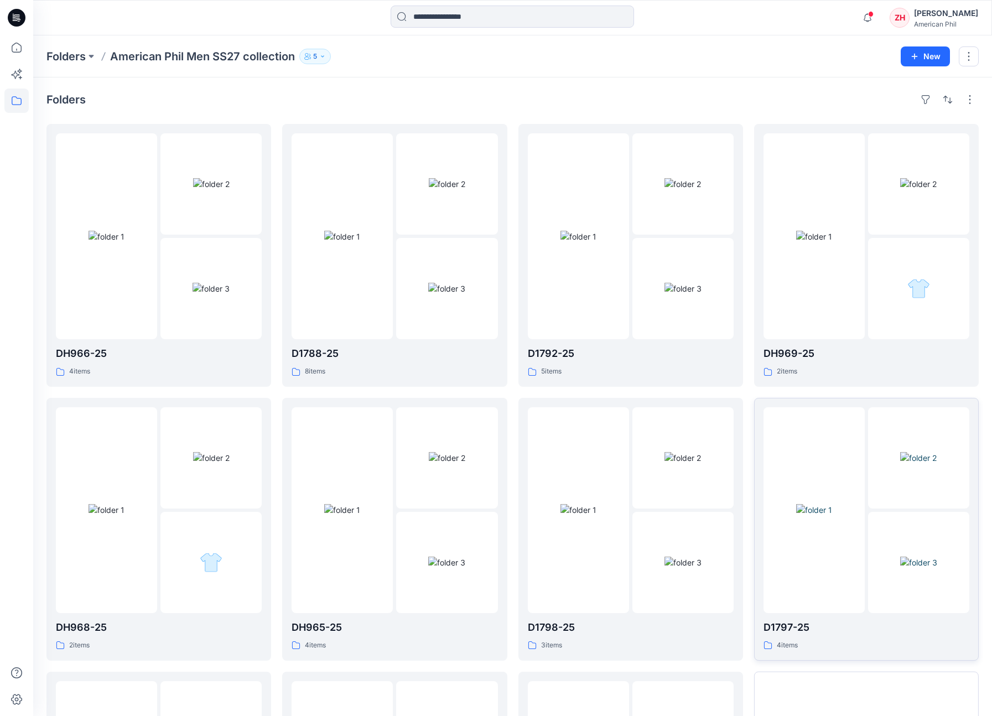
scroll to position [236, 0]
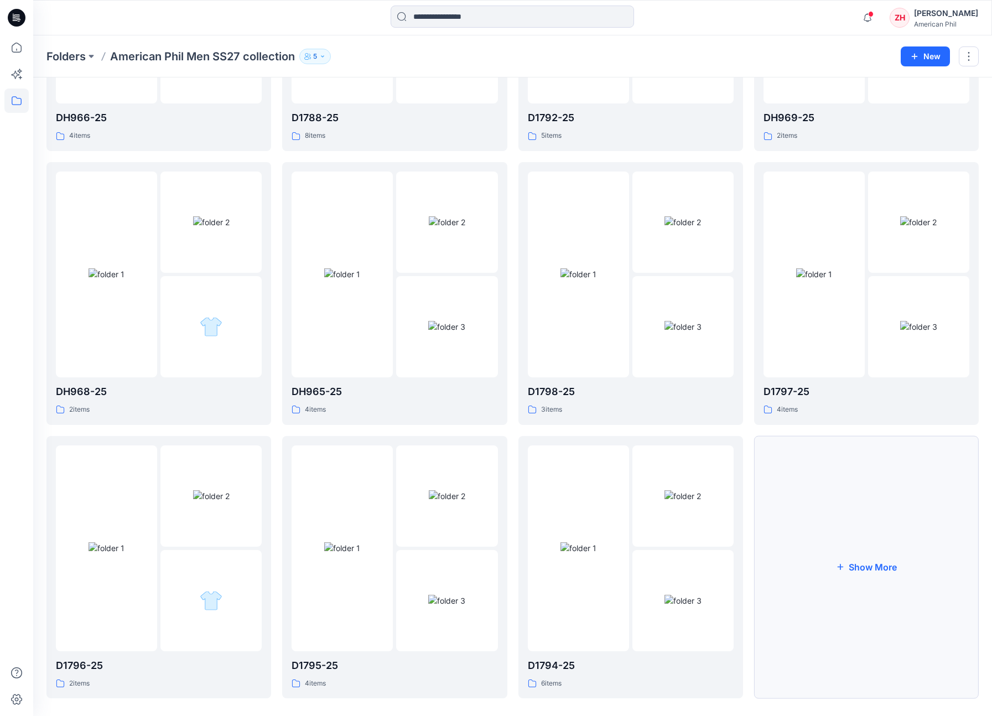
click at [876, 485] on button "Show More" at bounding box center [866, 567] width 225 height 263
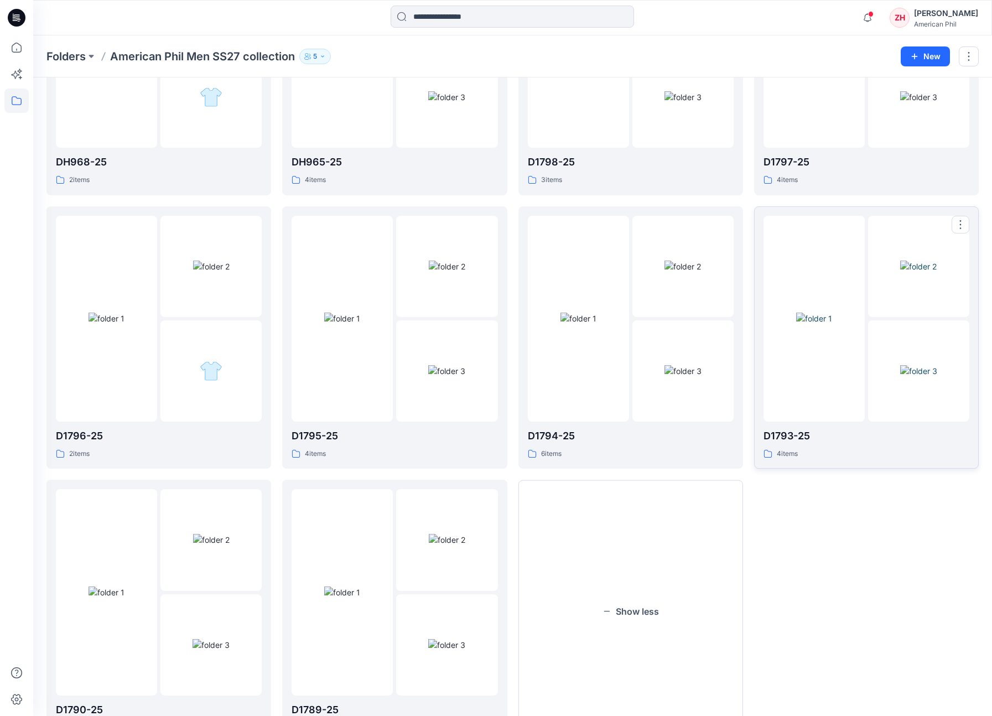
scroll to position [521, 0]
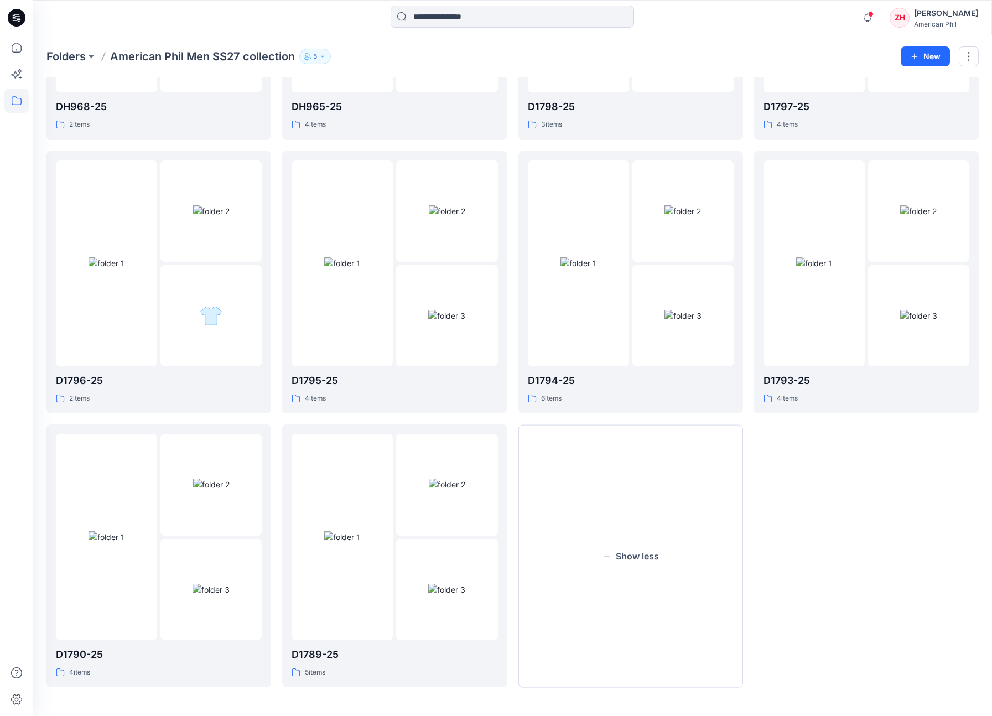
drag, startPoint x: 646, startPoint y: 540, endPoint x: 657, endPoint y: 538, distance: 10.6
click at [647, 540] on button "Show less" at bounding box center [630, 555] width 225 height 263
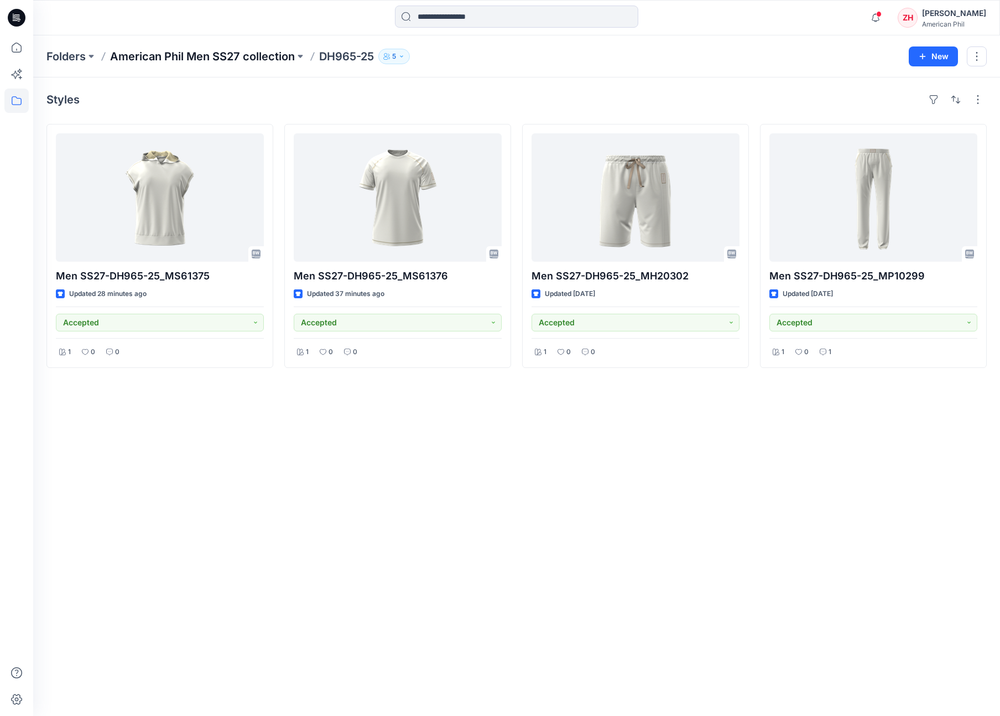
click at [210, 53] on p "American Phil Men SS27 collection" at bounding box center [202, 56] width 185 height 15
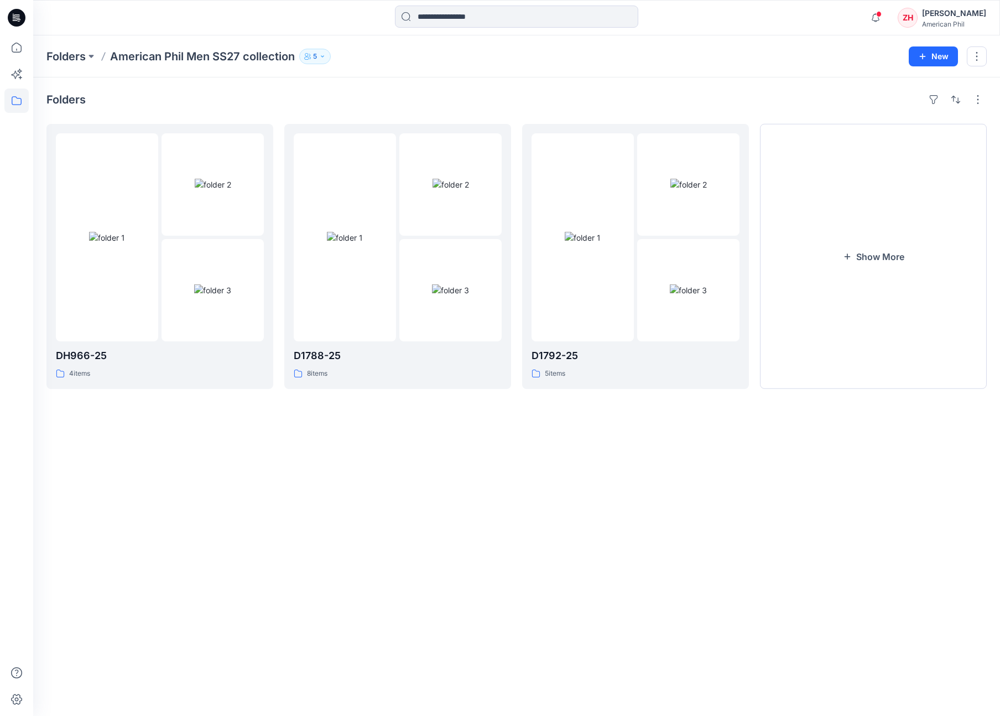
click at [447, 94] on div "Folders" at bounding box center [516, 100] width 941 height 18
click at [455, 91] on div "Folders" at bounding box center [516, 100] width 941 height 18
click at [457, 87] on div "Folders DH966-25 4 items D1788-25 8 items D1792-25 5 items Show More" at bounding box center [516, 396] width 967 height 639
click at [454, 83] on div "Folders DH966-25 4 items D1788-25 8 items D1792-25 5 items Show More" at bounding box center [516, 396] width 967 height 639
click at [455, 81] on div "Folders DH966-25 4 items D1788-25 8 items D1792-25 5 items Show More" at bounding box center [516, 396] width 967 height 639
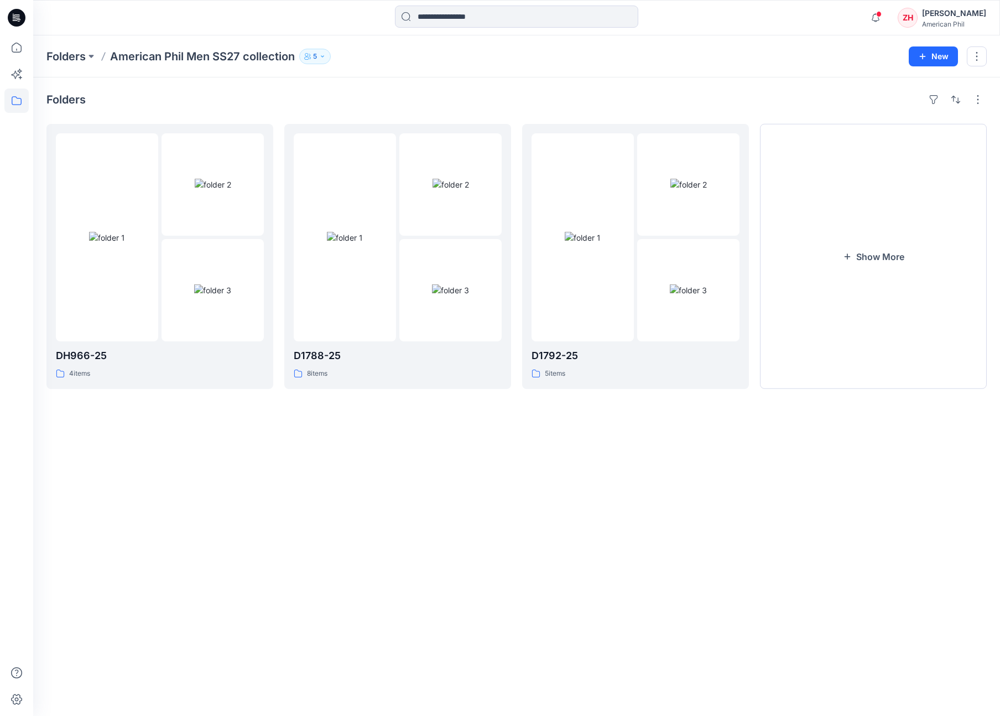
click at [459, 78] on div "Folders DH966-25 4 items D1788-25 8 items D1792-25 5 items Show More" at bounding box center [516, 396] width 967 height 639
click at [463, 68] on div "Folders American Phil Men SS27 collection 5 New" at bounding box center [516, 56] width 967 height 42
click at [243, 59] on p "American Phil Men SS27 collection" at bounding box center [202, 56] width 185 height 15
drag, startPoint x: 189, startPoint y: 58, endPoint x: 400, endPoint y: 77, distance: 211.2
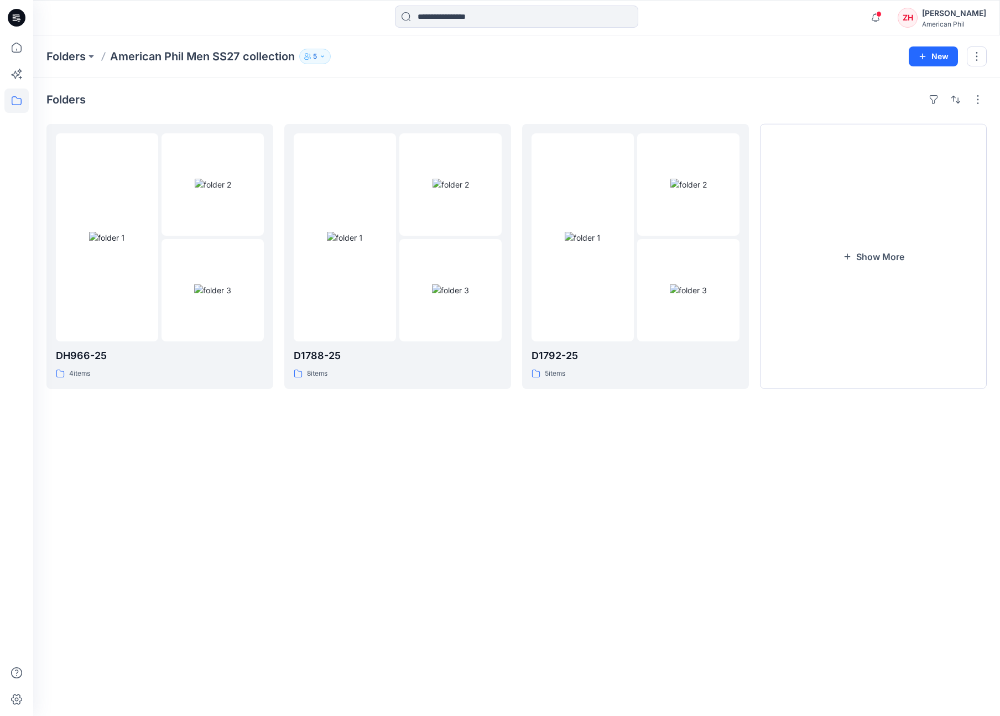
click at [189, 58] on p "American Phil Men SS27 collection" at bounding box center [202, 56] width 185 height 15
click at [843, 214] on button "Show More" at bounding box center [873, 256] width 227 height 265
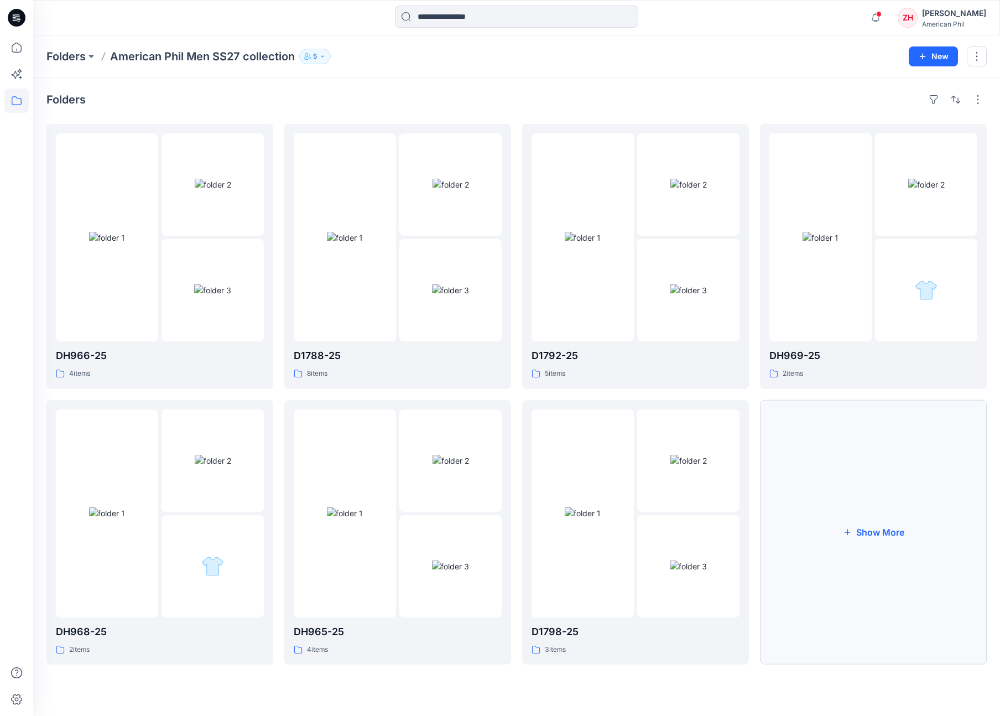
click at [890, 501] on button "Show More" at bounding box center [873, 532] width 227 height 265
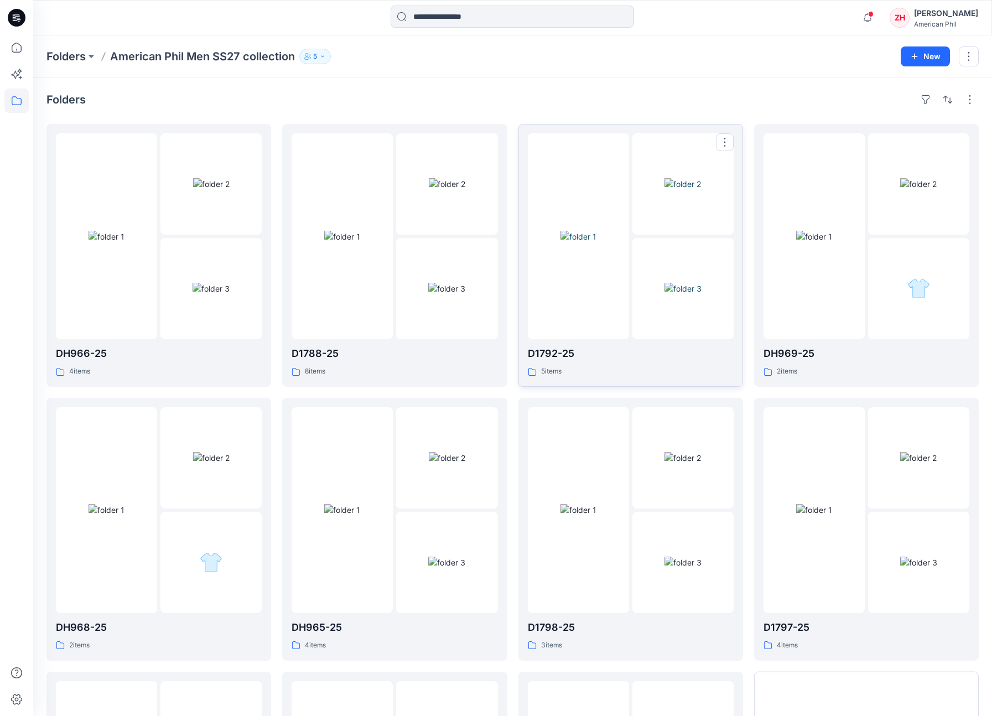
click at [597, 231] on img at bounding box center [579, 237] width 36 height 12
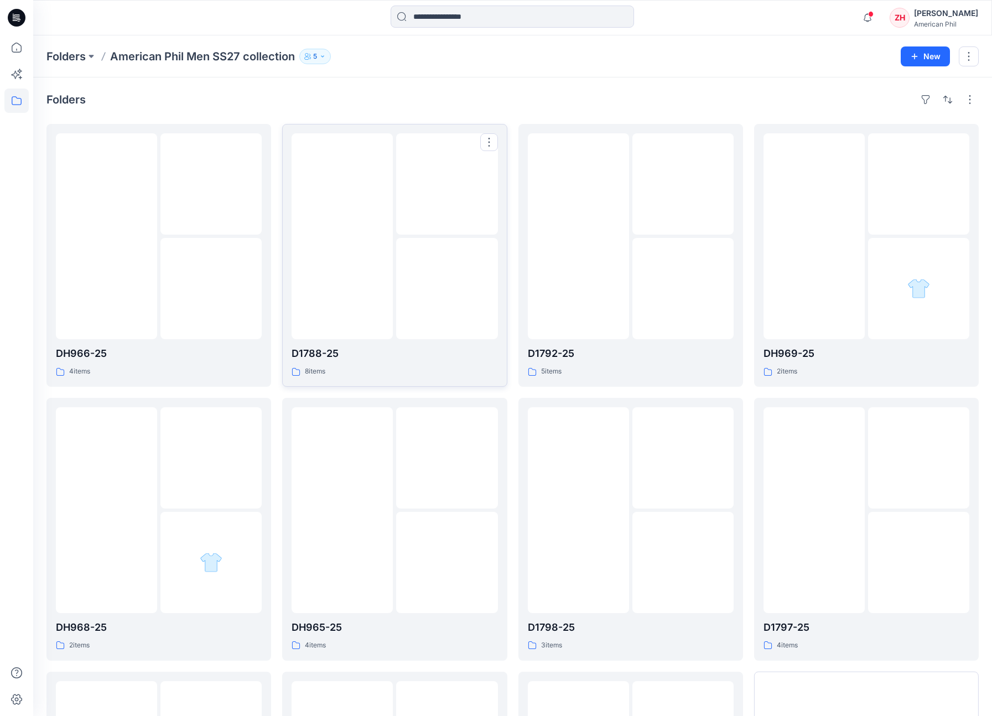
click at [429, 188] on img at bounding box center [447, 184] width 37 height 12
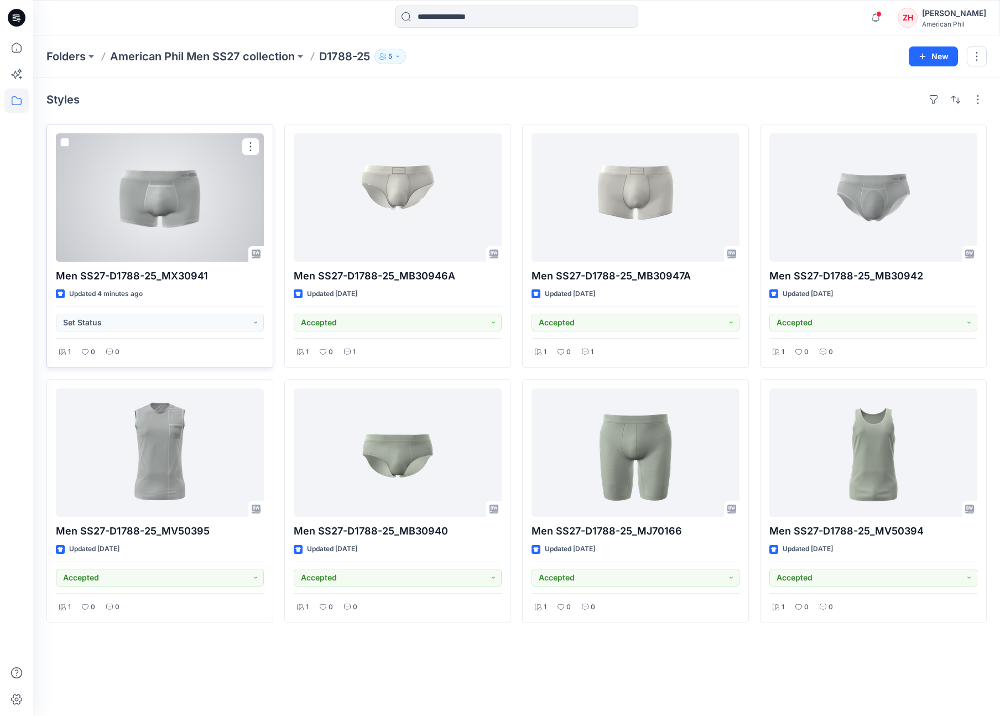
click at [216, 203] on div at bounding box center [160, 197] width 208 height 128
